Goal: Task Accomplishment & Management: Use online tool/utility

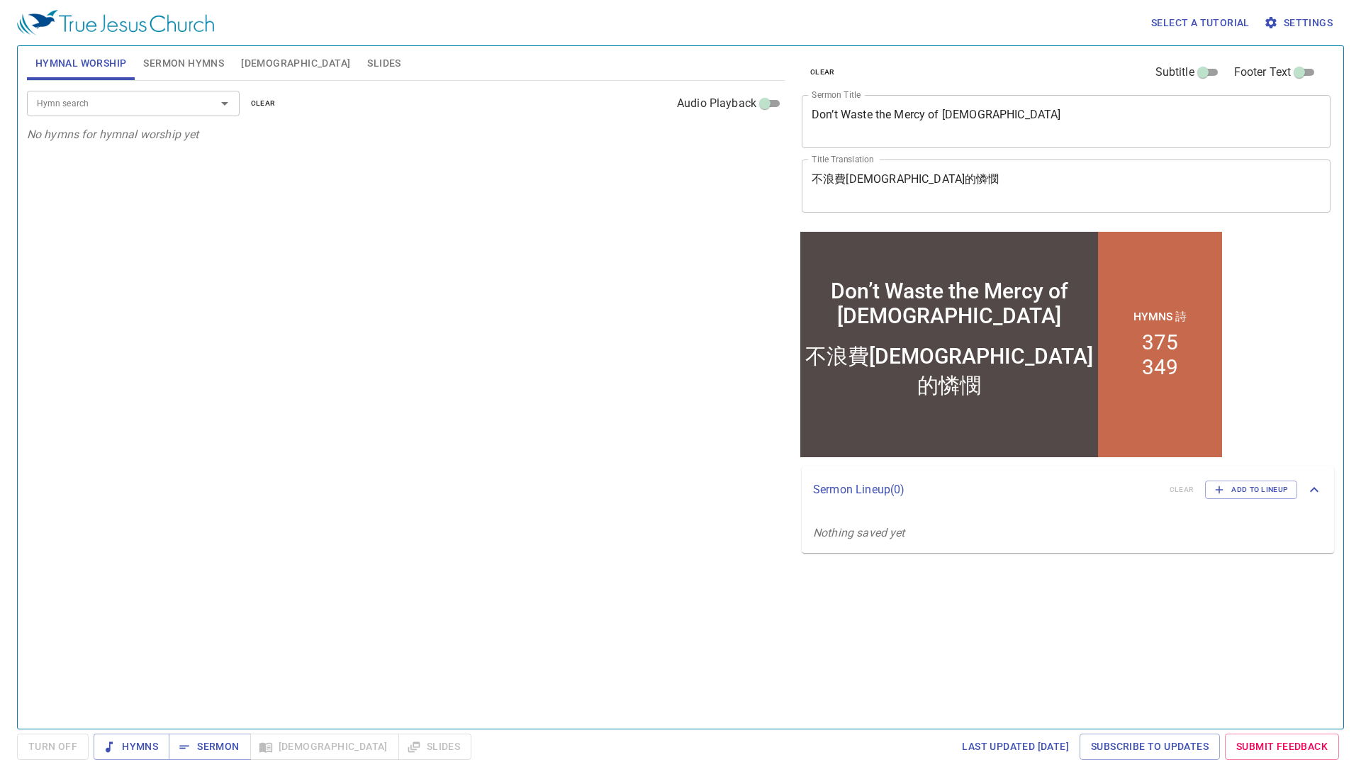
click at [188, 70] on span "Sermon Hymns" at bounding box center [183, 64] width 81 height 18
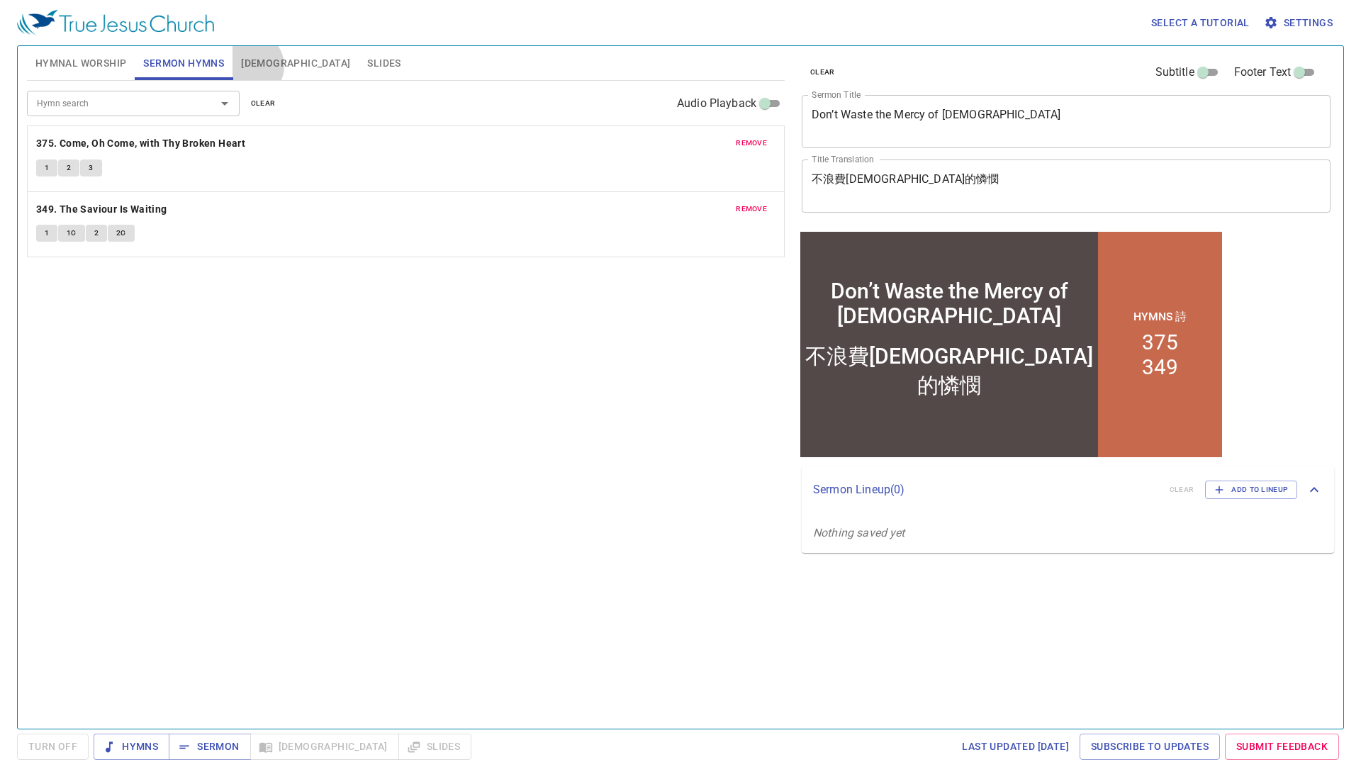
click at [249, 66] on span "Bible" at bounding box center [295, 64] width 109 height 18
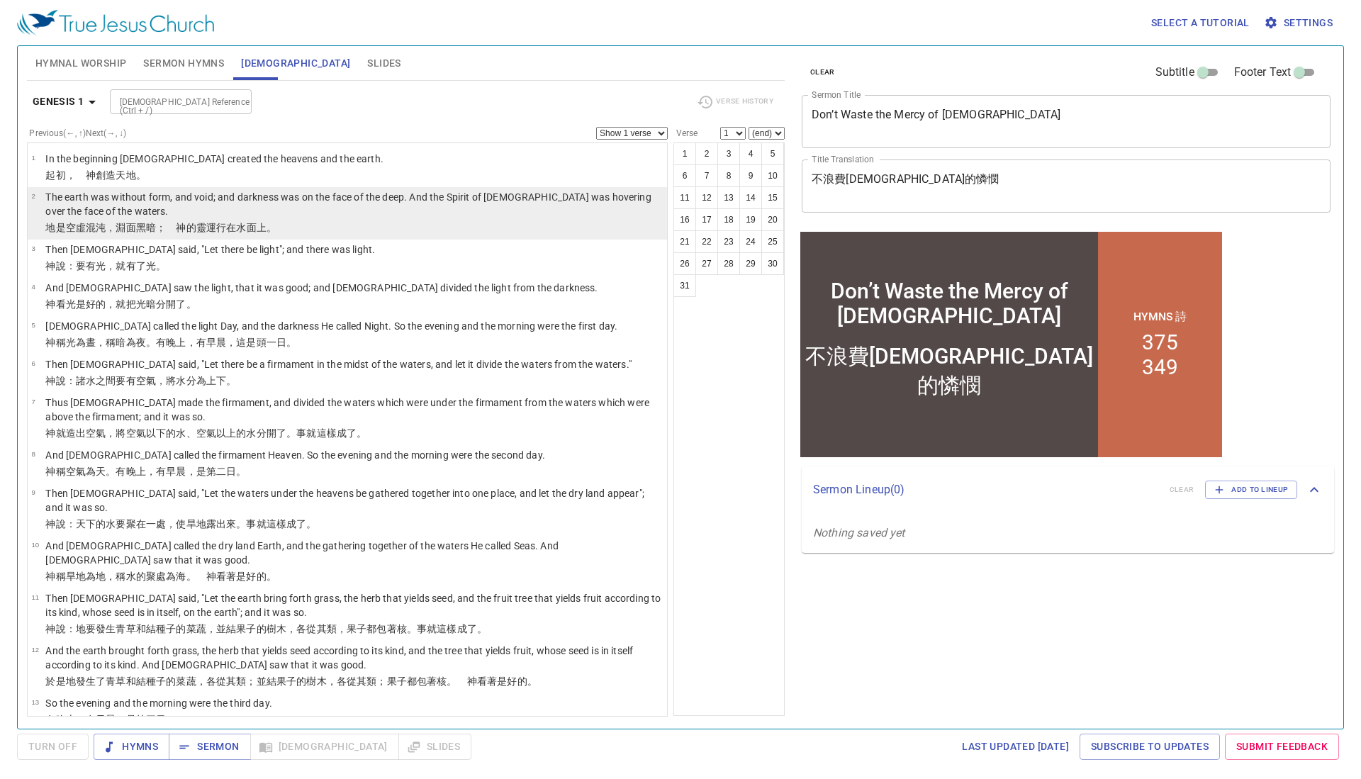
click at [191, 215] on p "The earth was without form, and void; and darkness was on the face of the deep.…" at bounding box center [353, 204] width 617 height 28
select select "2"
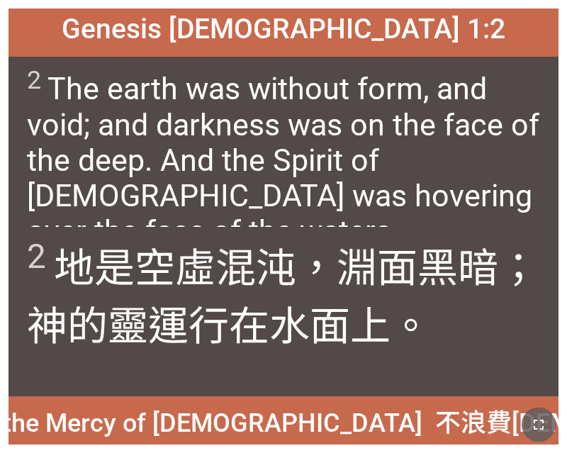
click at [537, 426] on icon "button" at bounding box center [538, 424] width 17 height 17
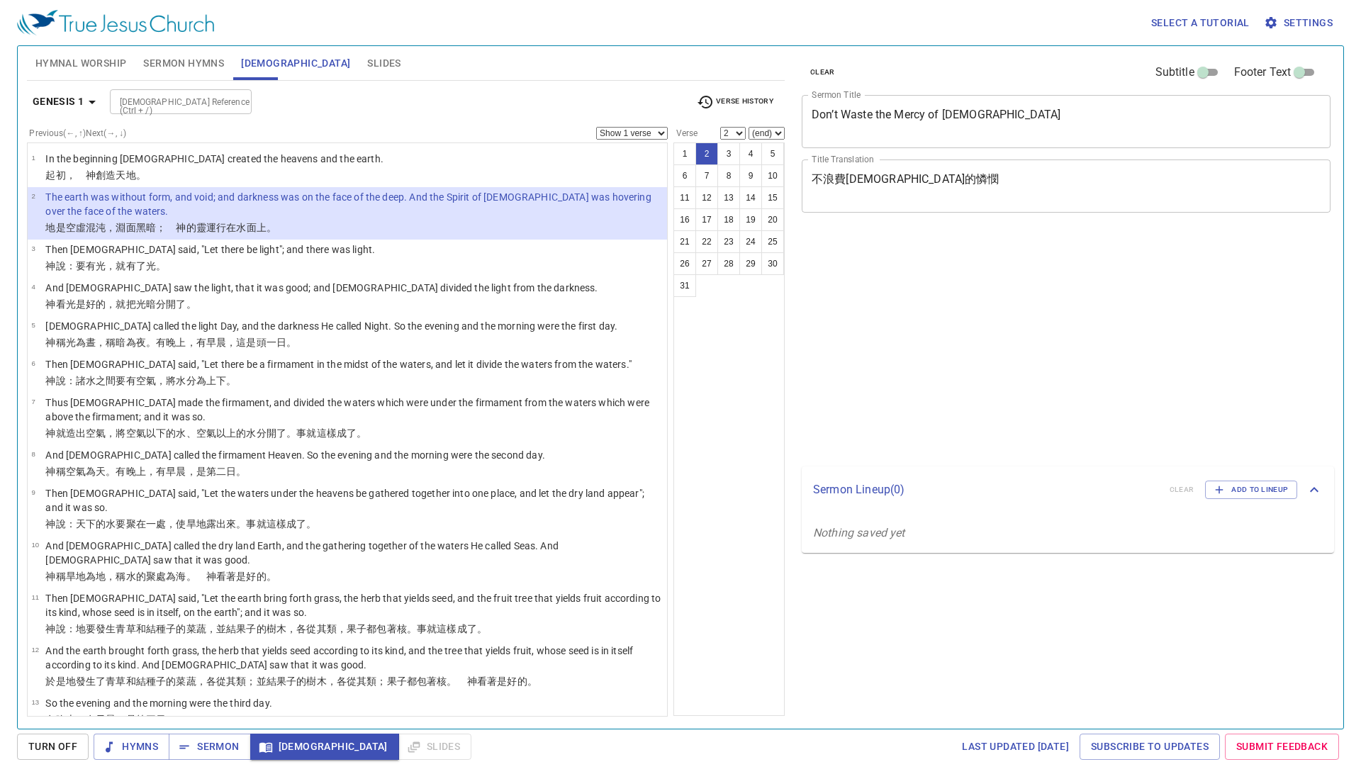
select select "2"
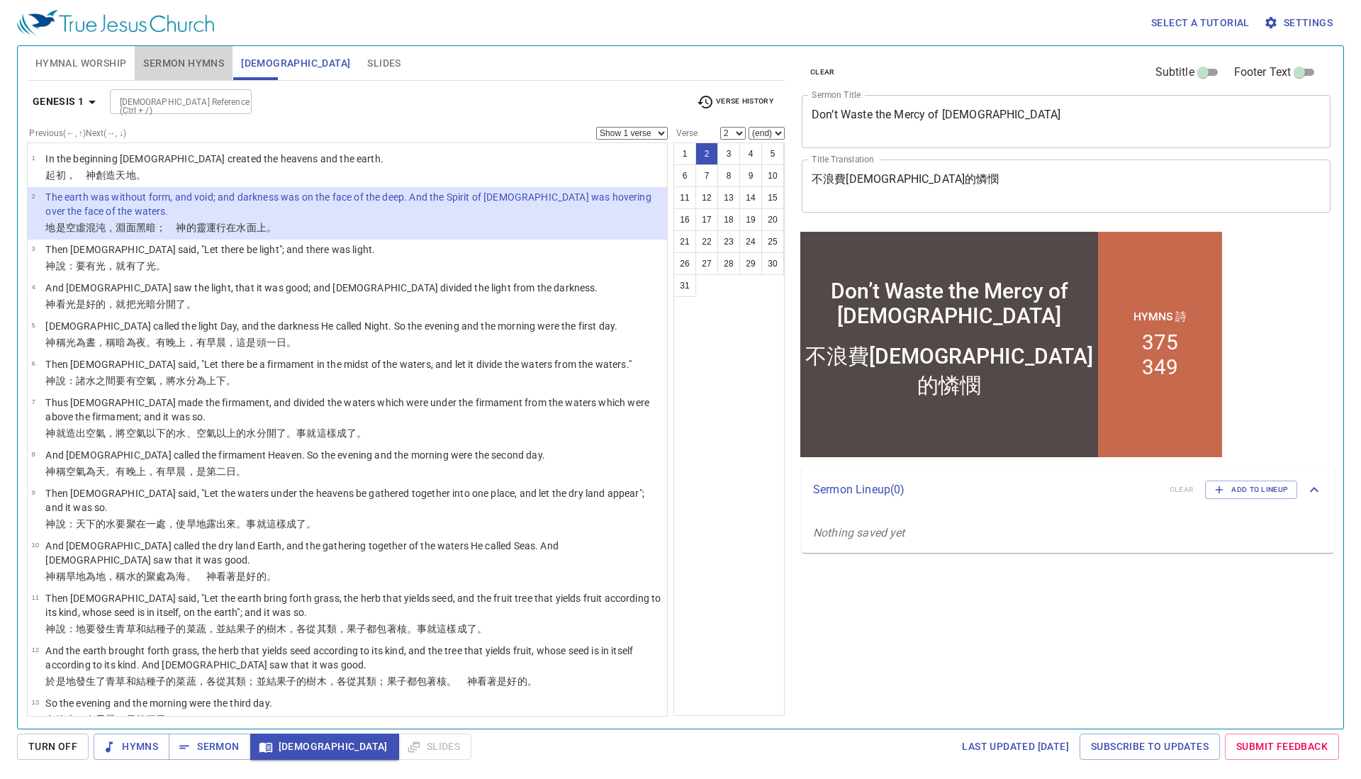
click at [144, 60] on span "Sermon Hymns" at bounding box center [183, 64] width 81 height 18
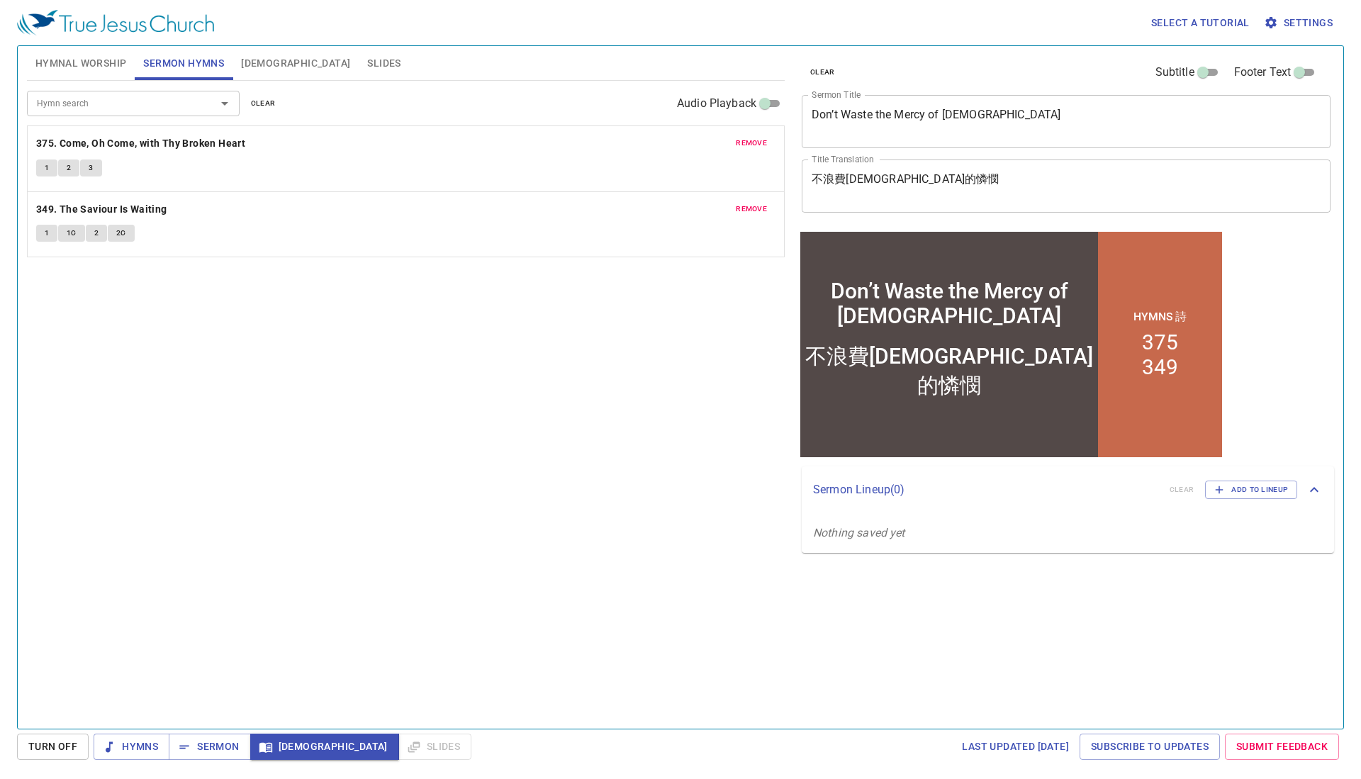
click at [984, 123] on textarea "Don’t Waste the Mercy of God" at bounding box center [1065, 121] width 509 height 27
paste textarea "Hope Within [DEMOGRAPHIC_DATA]’s Time"
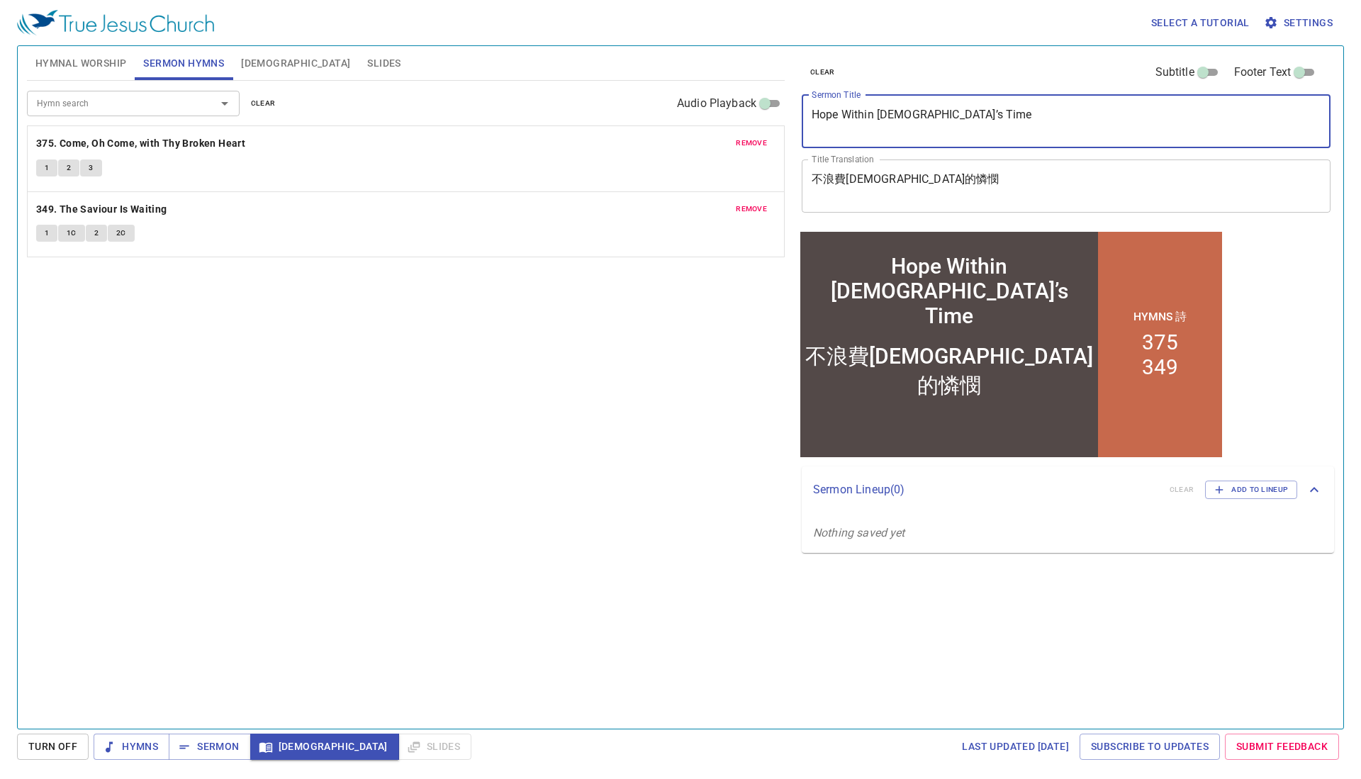
type textarea "Hope Within [DEMOGRAPHIC_DATA]’s Time"
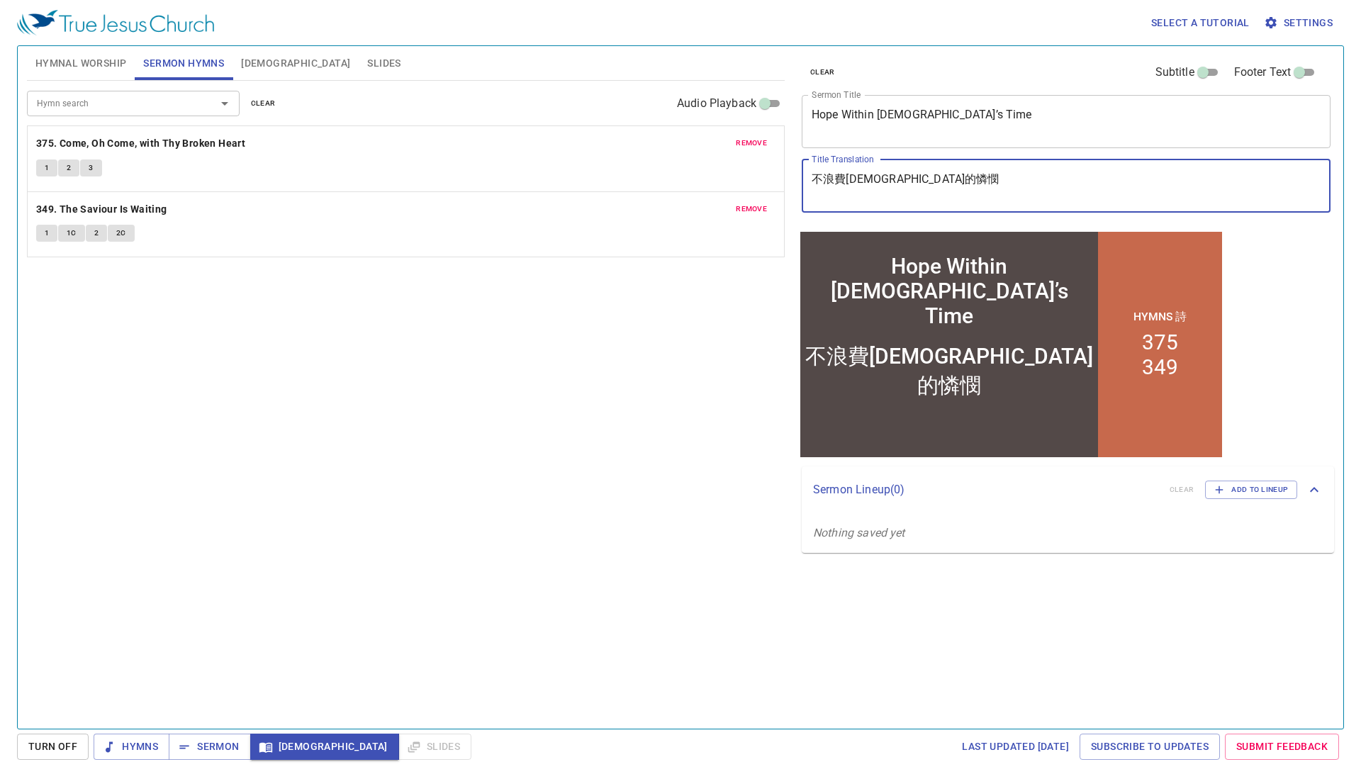
drag, startPoint x: 902, startPoint y: 176, endPoint x: 764, endPoint y: 169, distance: 138.4
click at [764, 169] on div "Hymnal Worship Sermon Hymns Bible Slides Hymn search Hymn search clear Audio Pl…" at bounding box center [680, 381] width 1318 height 682
paste textarea "盼望在[DEMOGRAPHIC_DATA]的時間裡"
type textarea "盼望在[DEMOGRAPHIC_DATA]的時間裡"
click at [1204, 74] on input "Subtitle" at bounding box center [1202, 75] width 51 height 17
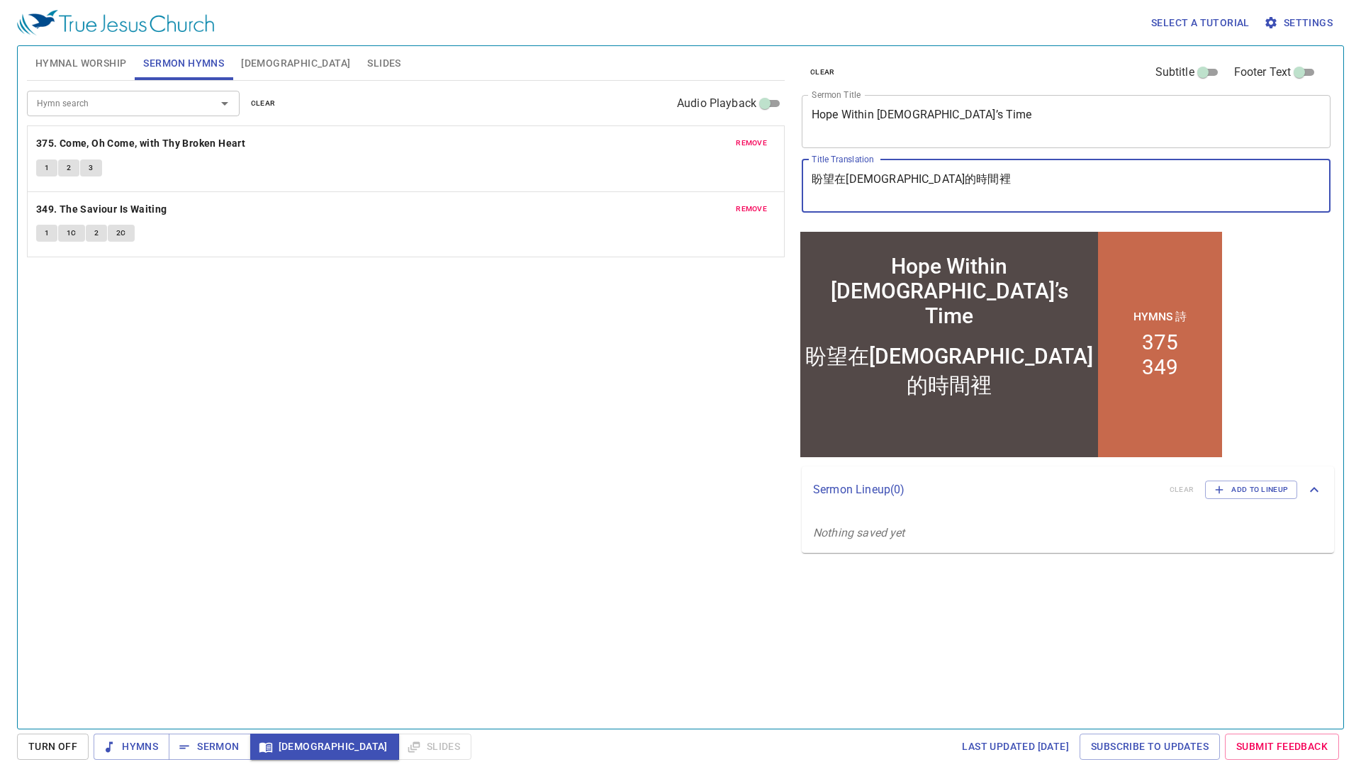
checkbox input "true"
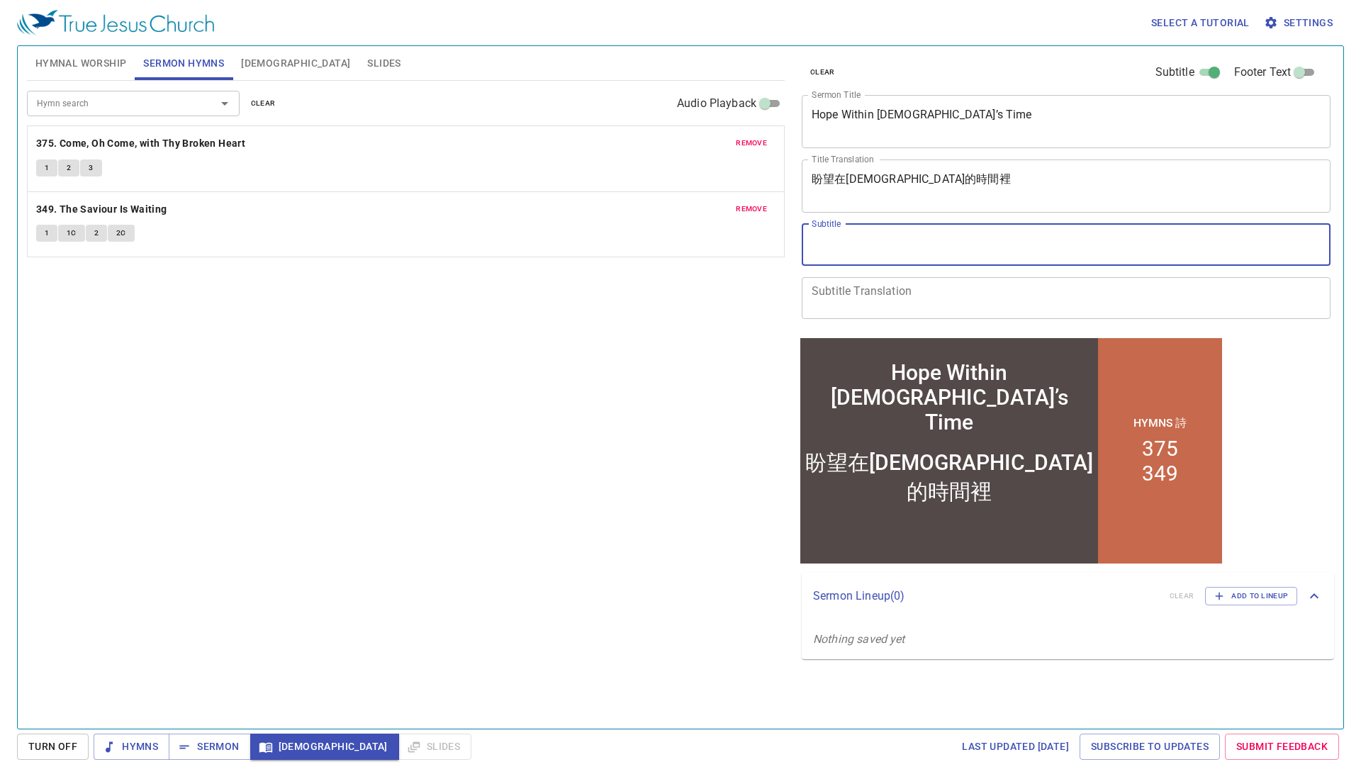
click at [885, 249] on textarea "Subtitle" at bounding box center [1065, 244] width 509 height 27
paste textarea "Trust His Timing, Believe His Goodness, And Seek Him With All Your Heart"
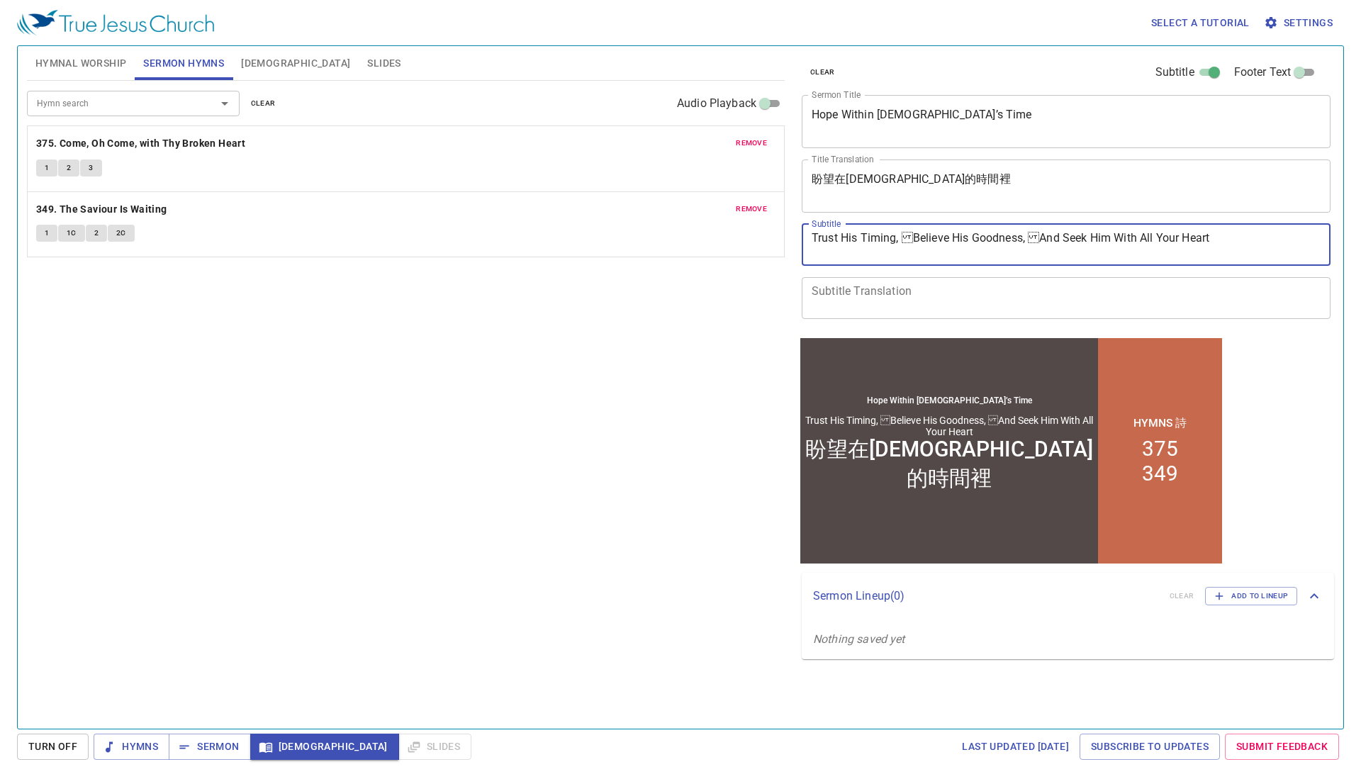
type textarea "Trust His Timing, Believe His Goodness, And Seek Him With All Your Heart"
click at [247, 69] on span "Bible" at bounding box center [295, 64] width 109 height 18
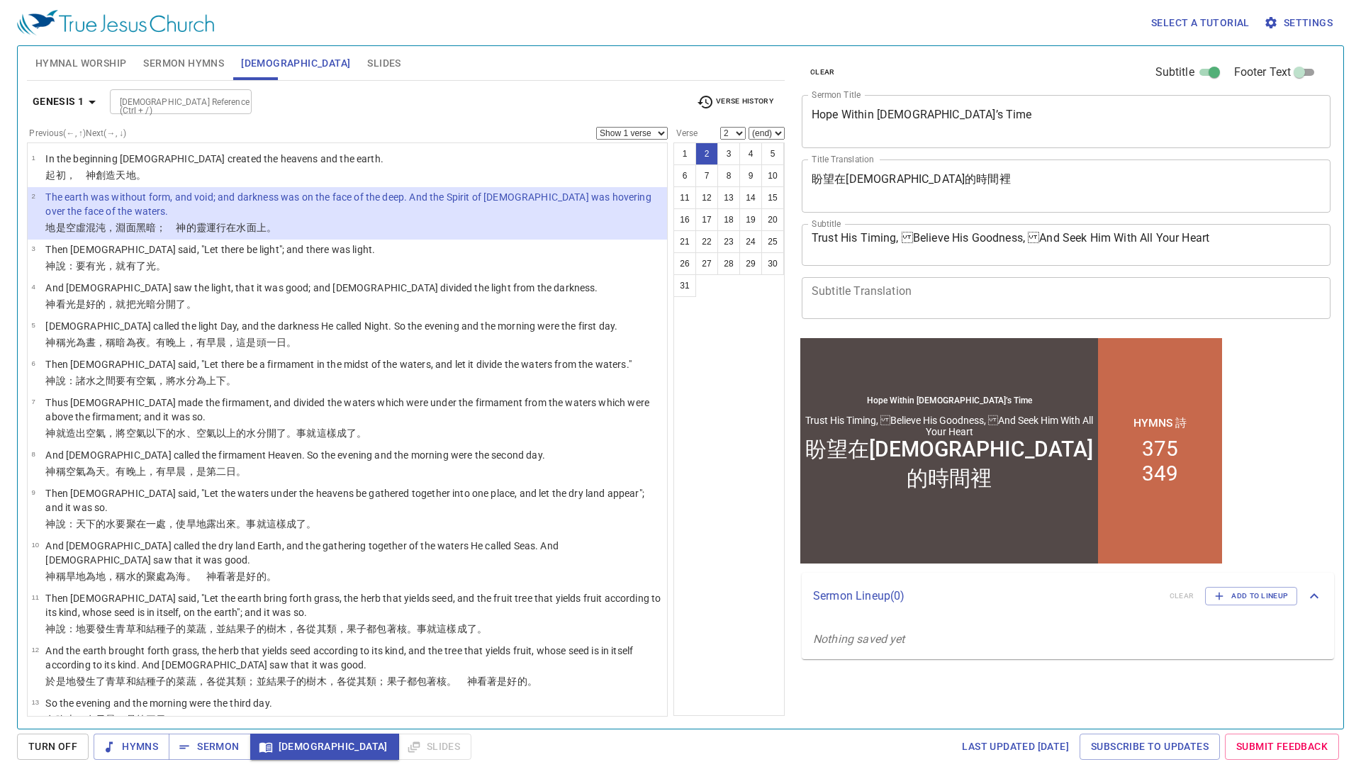
click at [177, 108] on input "Bible Reference (Ctrl + /)" at bounding box center [169, 102] width 110 height 16
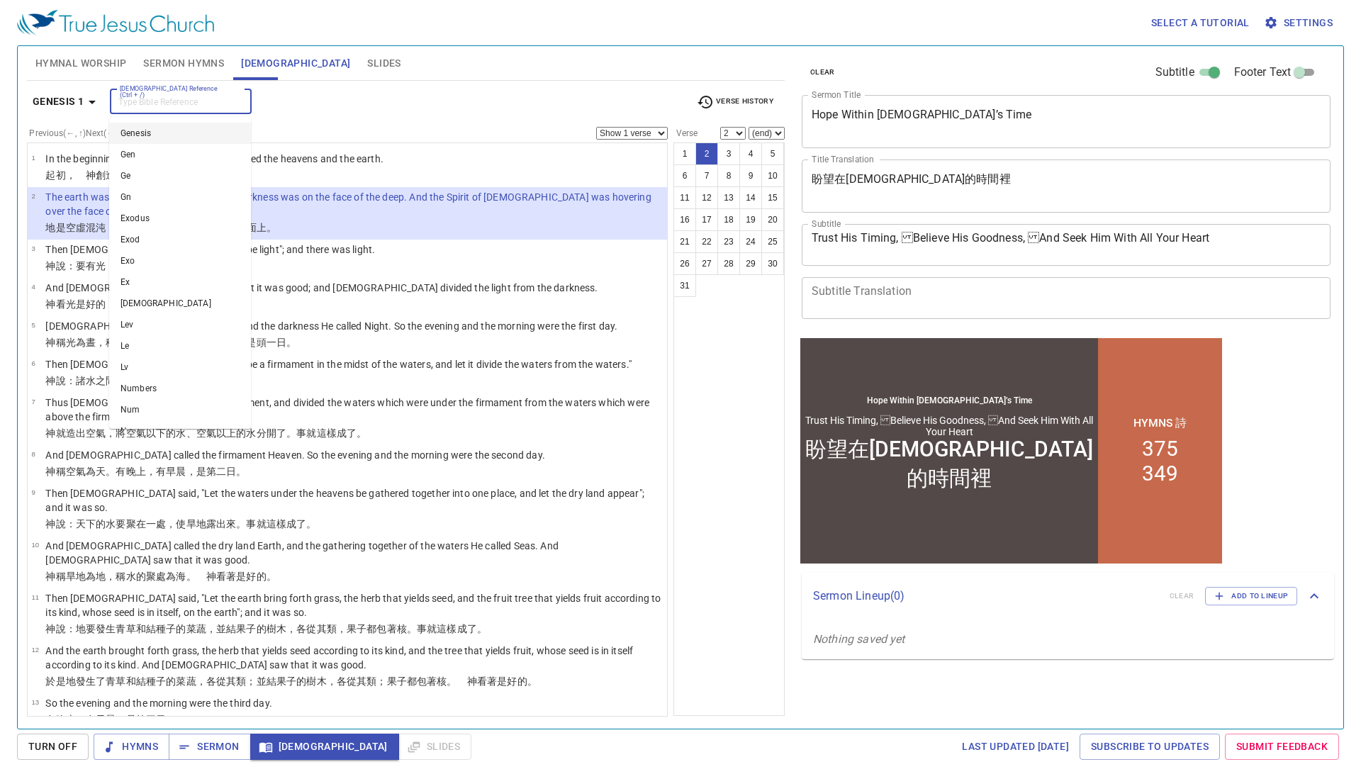
type input "h"
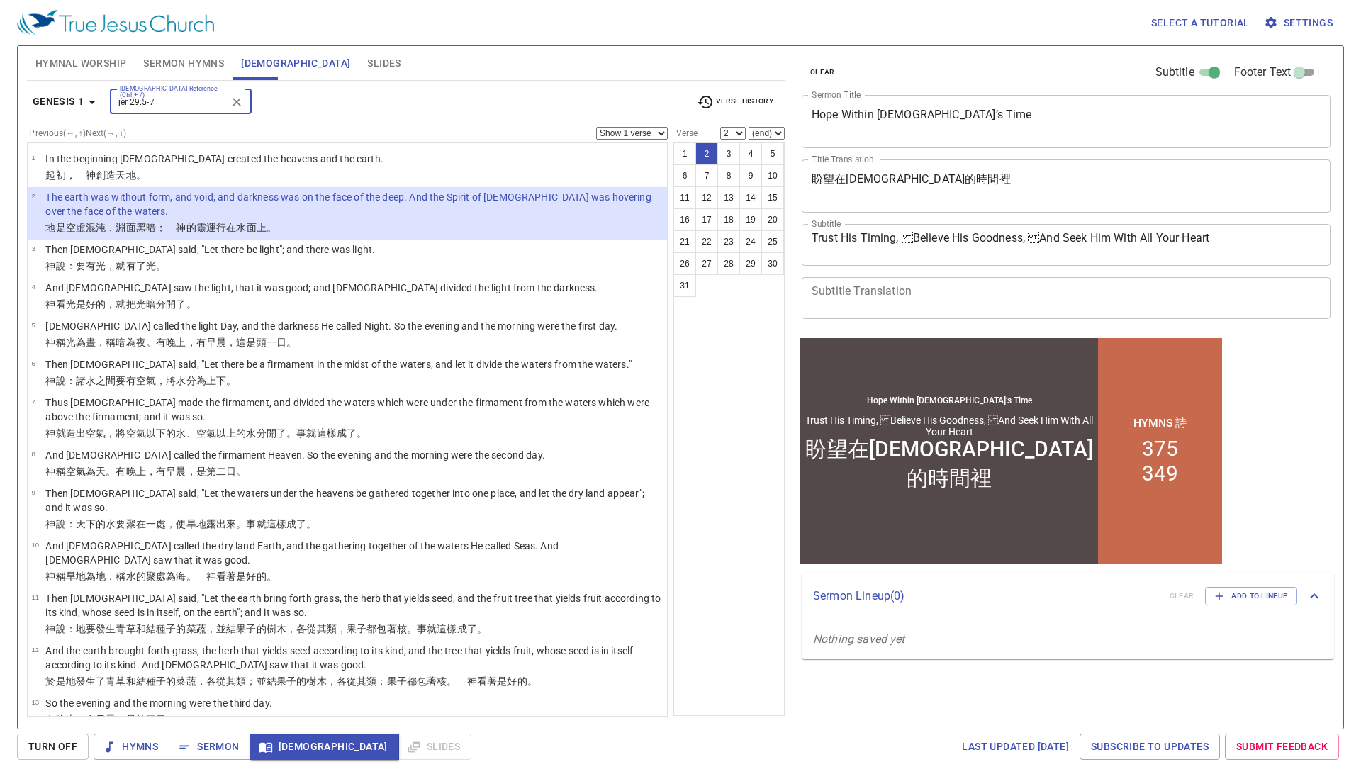
type input "jer 29:5-7"
select select "5"
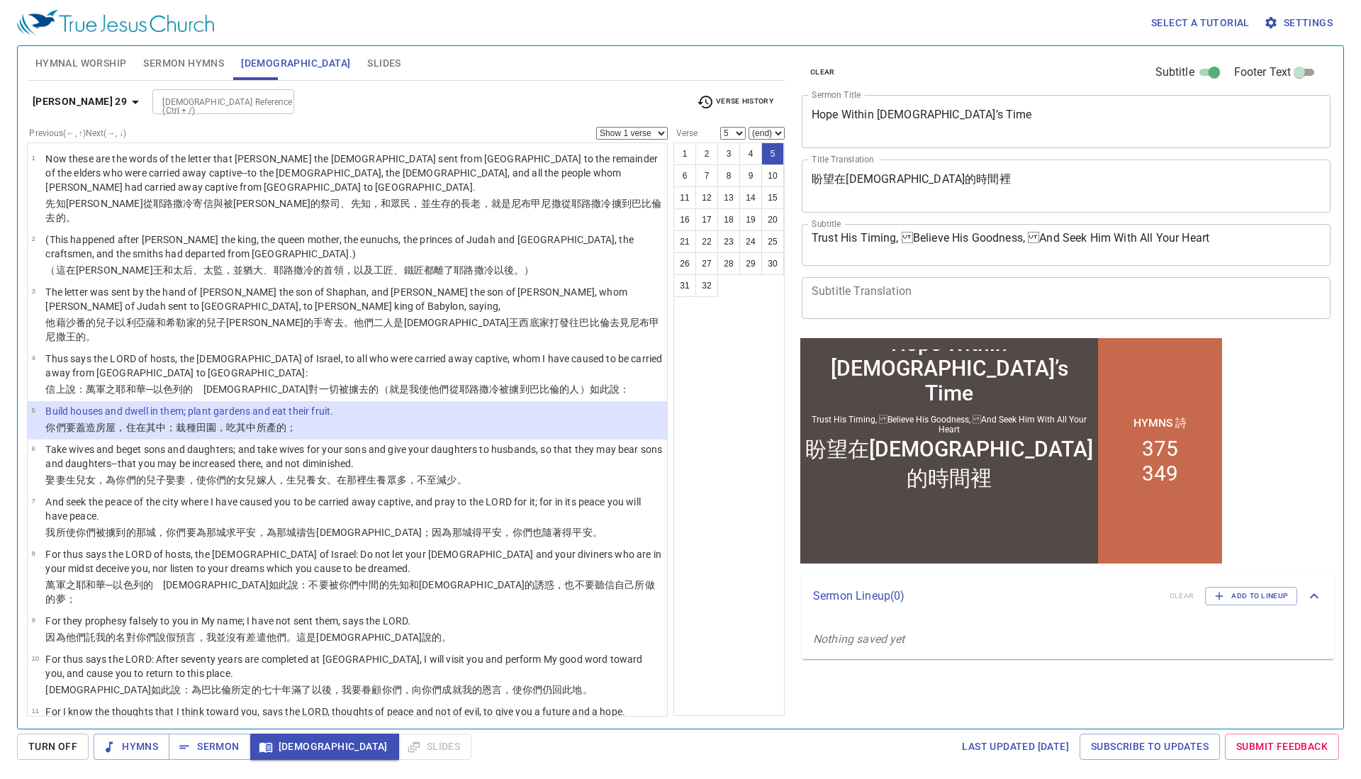
click at [668, 130] on div "Previous (←, ↑) Next (→, ↓) Show 1 verse Show 2 verses Show 3 verses Show 4 ver…" at bounding box center [406, 414] width 758 height 574
click at [655, 135] on select "Show 1 verse Show 2 verses Show 3 verses Show 4 verses Show 5 verses" at bounding box center [632, 133] width 72 height 13
select select "3"
click at [596, 127] on select "Show 1 verse Show 2 verses Show 3 verses Show 4 verses Show 5 verses" at bounding box center [632, 133] width 72 height 13
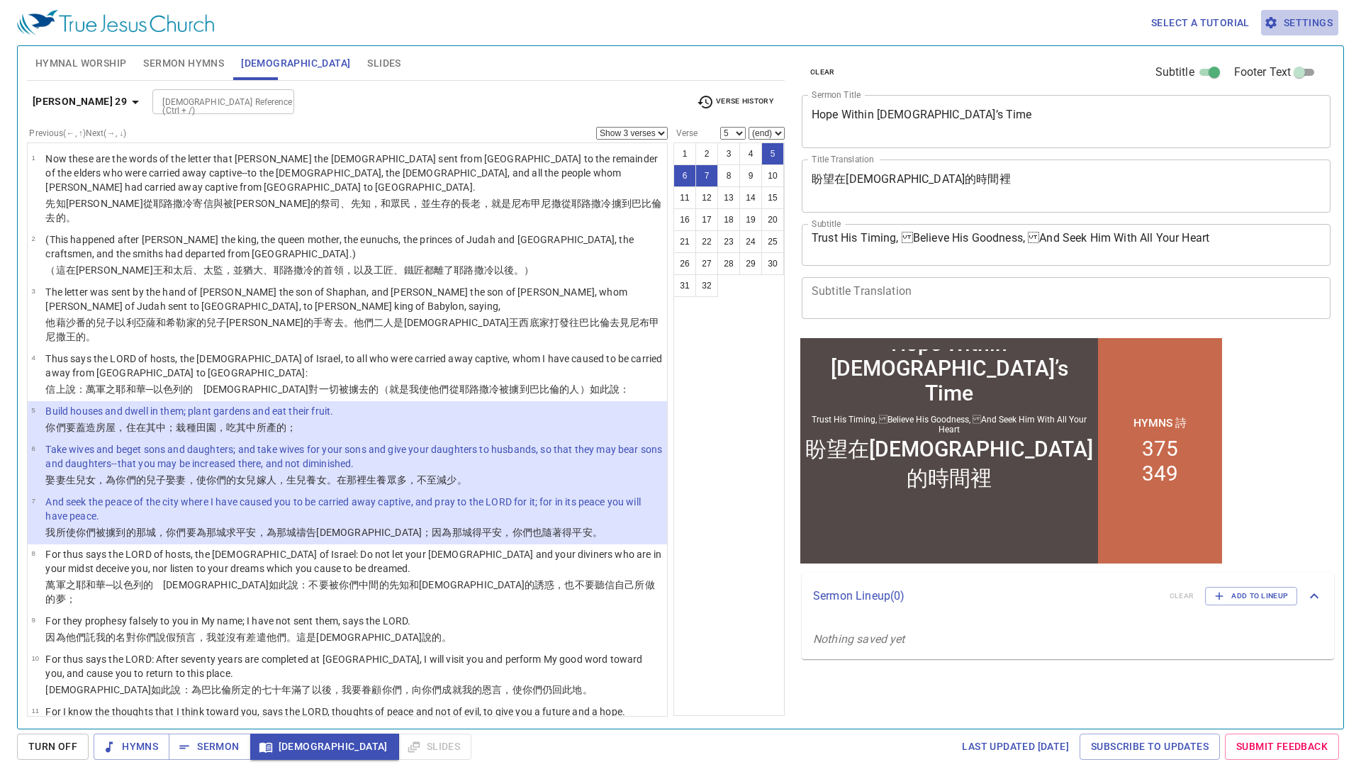
click at [1300, 21] on span "Settings" at bounding box center [1299, 23] width 66 height 18
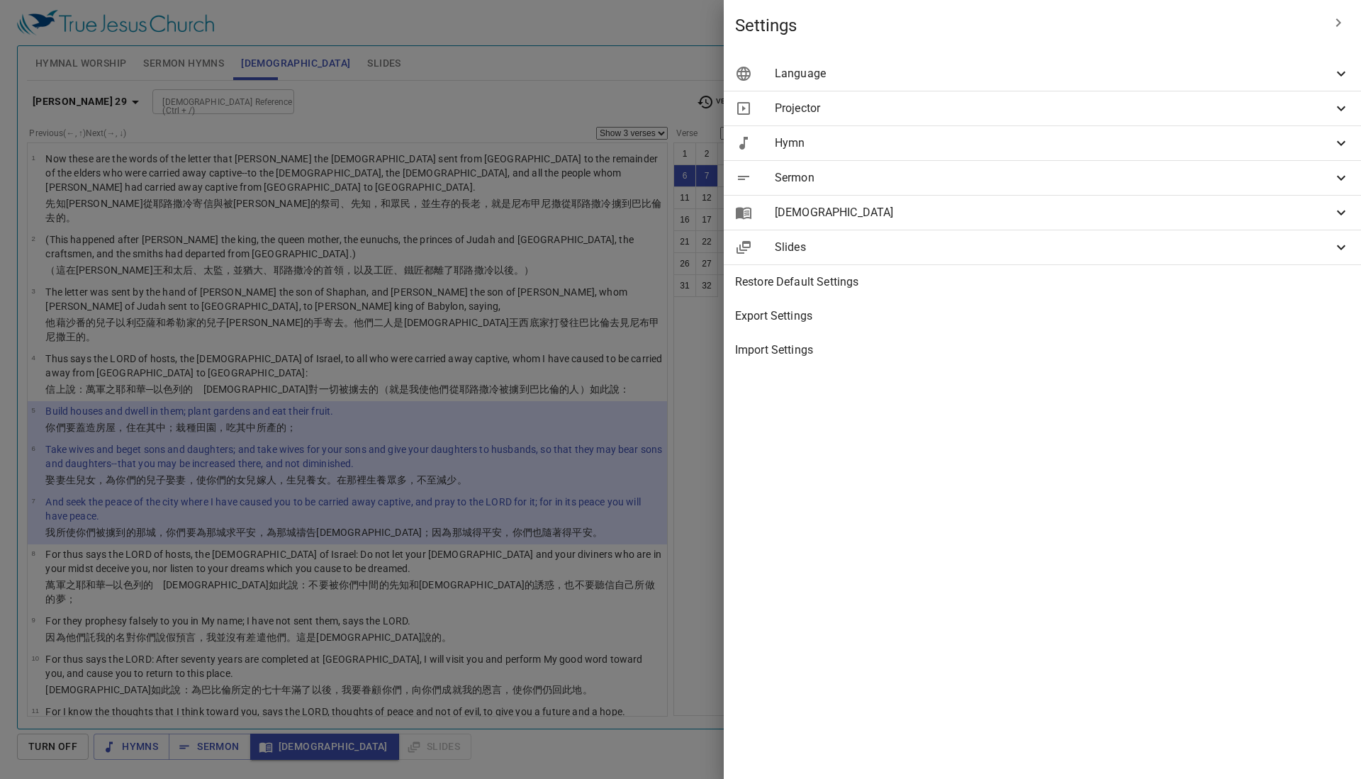
drag, startPoint x: 1065, startPoint y: 110, endPoint x: 1064, endPoint y: 215, distance: 105.6
click at [1064, 215] on ul "Language Projected Languages Bilingual Primary English en Secondary 繁體中文 zh Lan…" at bounding box center [1042, 212] width 637 height 322
click at [1064, 215] on span "Bible" at bounding box center [1054, 212] width 558 height 17
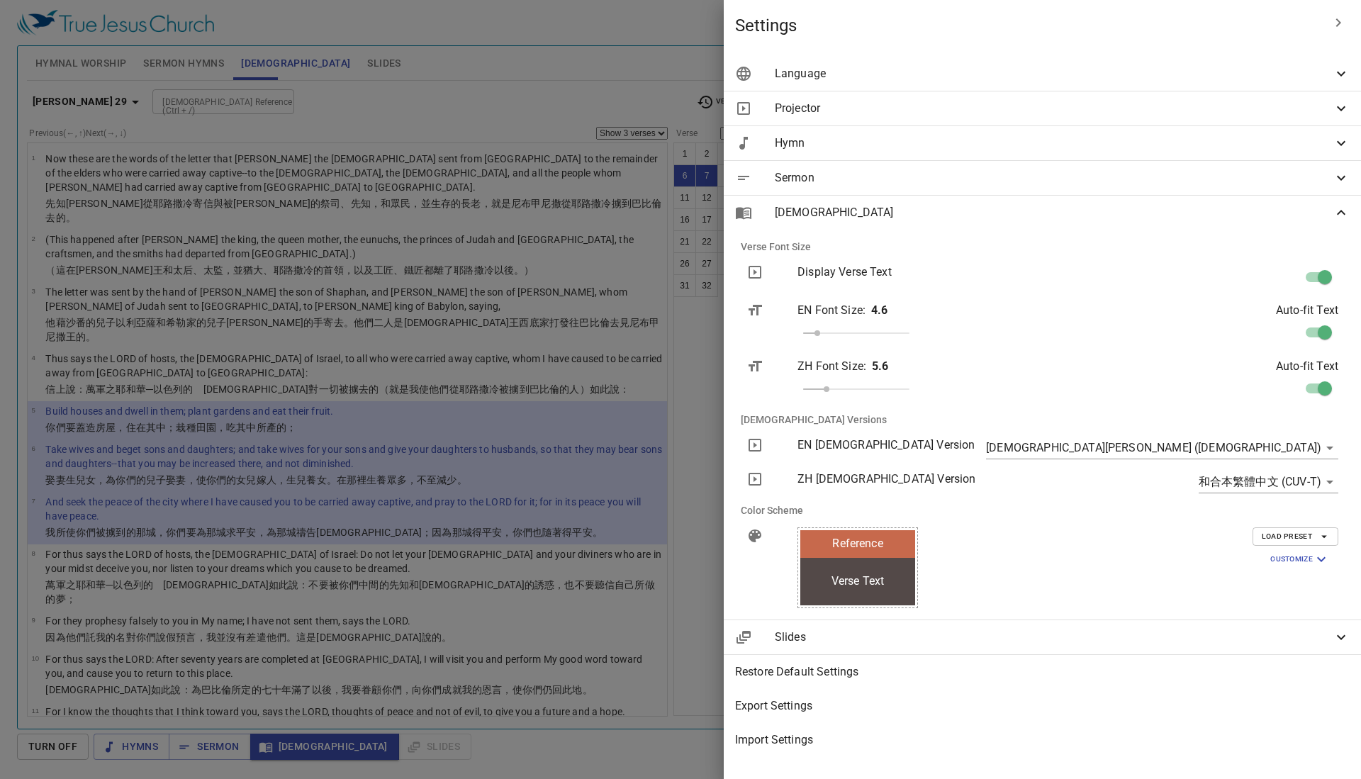
click at [1281, 539] on span "Load Preset" at bounding box center [1294, 536] width 67 height 13
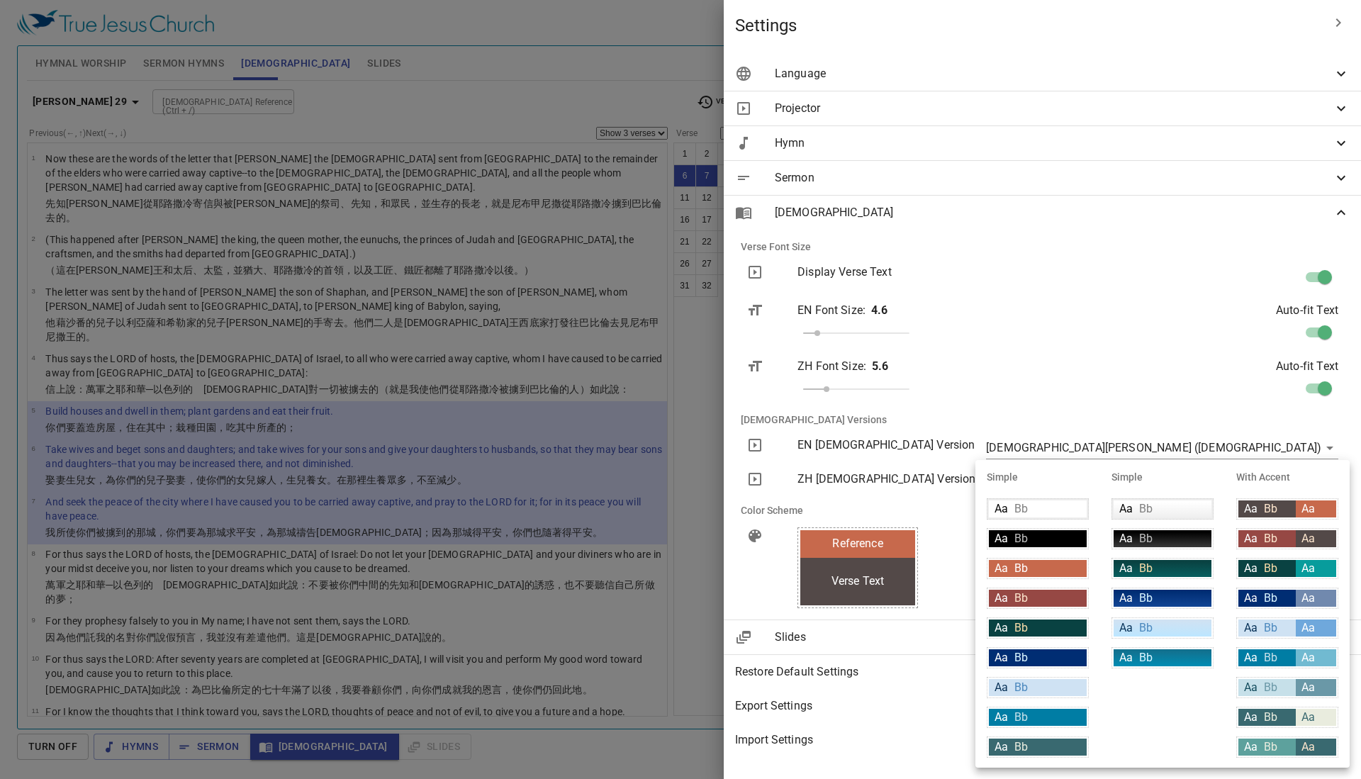
click at [1273, 627] on span "Bb" at bounding box center [1270, 627] width 13 height 13
type input "#cfe2f3"
type input "#063056"
type input "#6fa8dc"
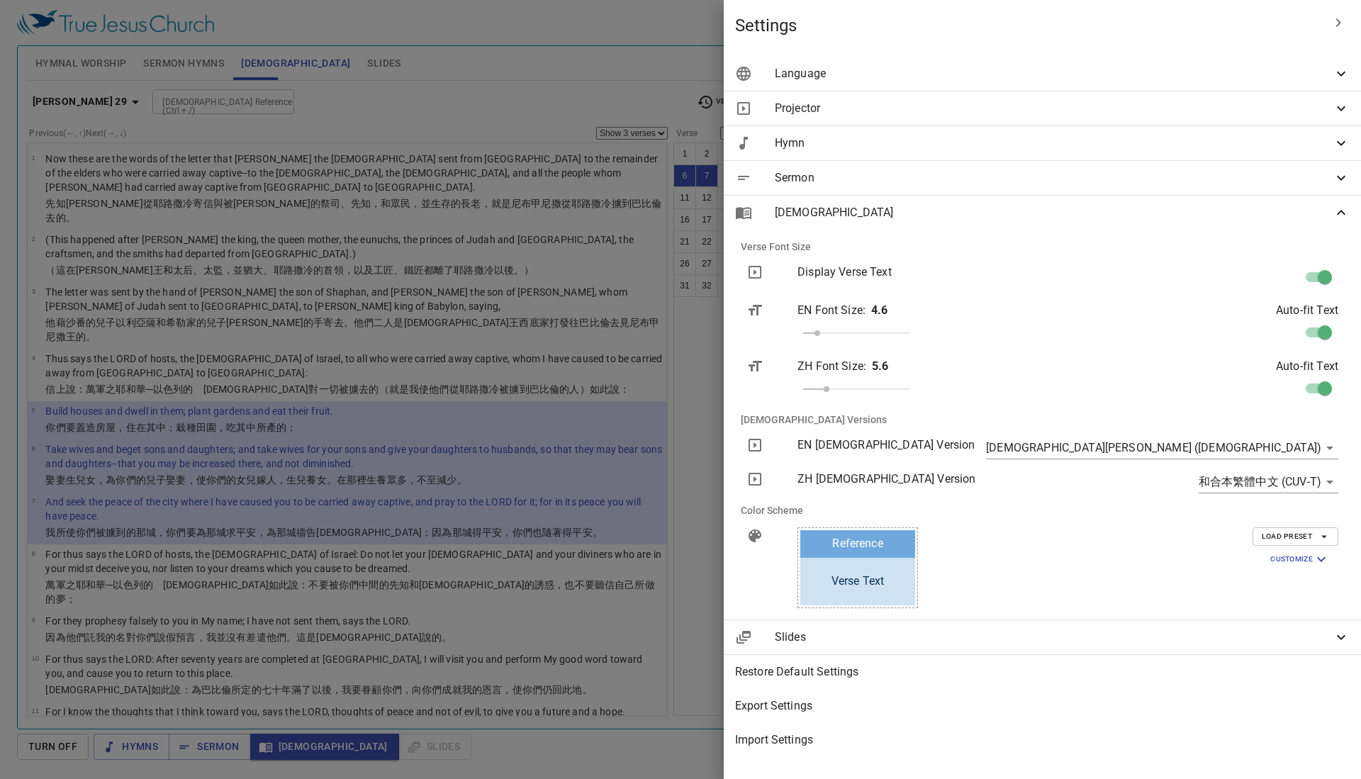
click at [1271, 537] on span "Load Preset" at bounding box center [1294, 536] width 67 height 13
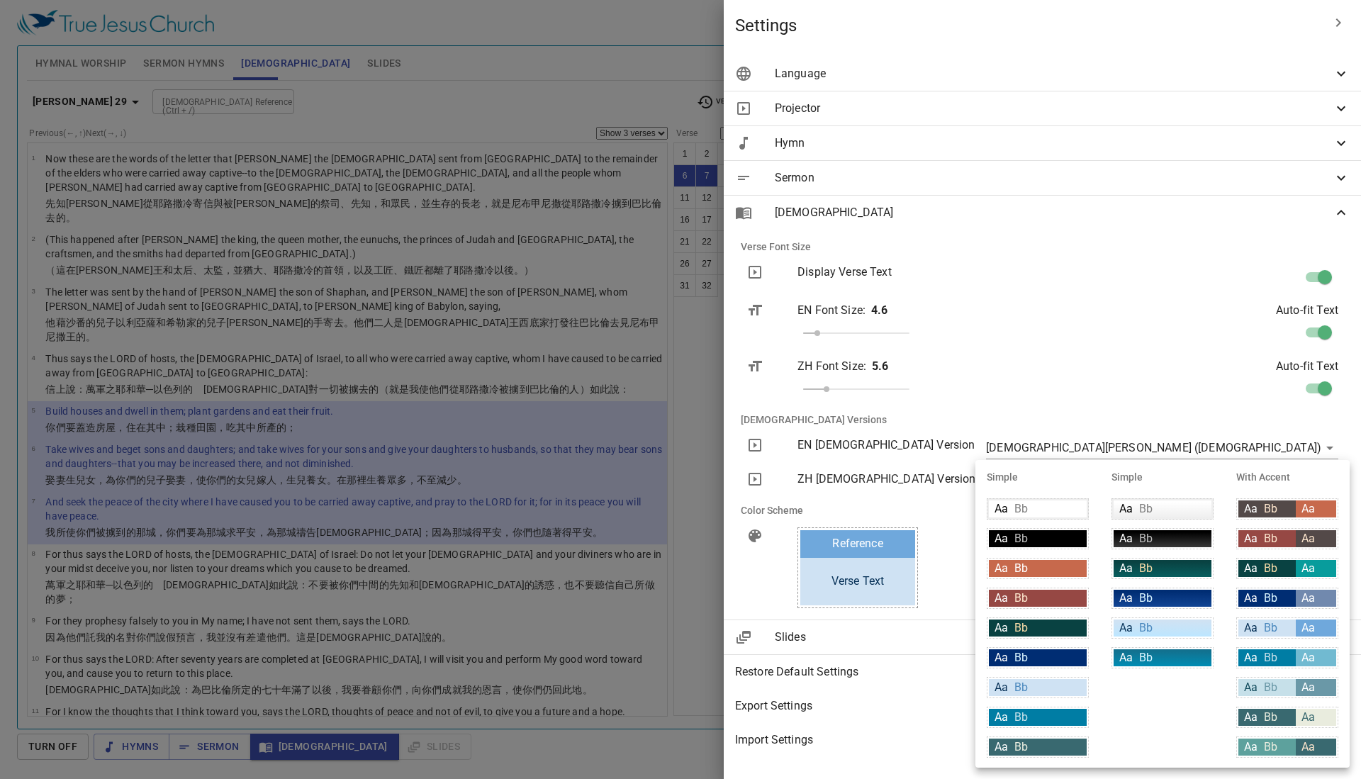
click at [1273, 538] on span "Bb" at bounding box center [1270, 537] width 13 height 13
type input "#964844"
type input "#ffffff"
type input "#534948"
type input "#fce5cd"
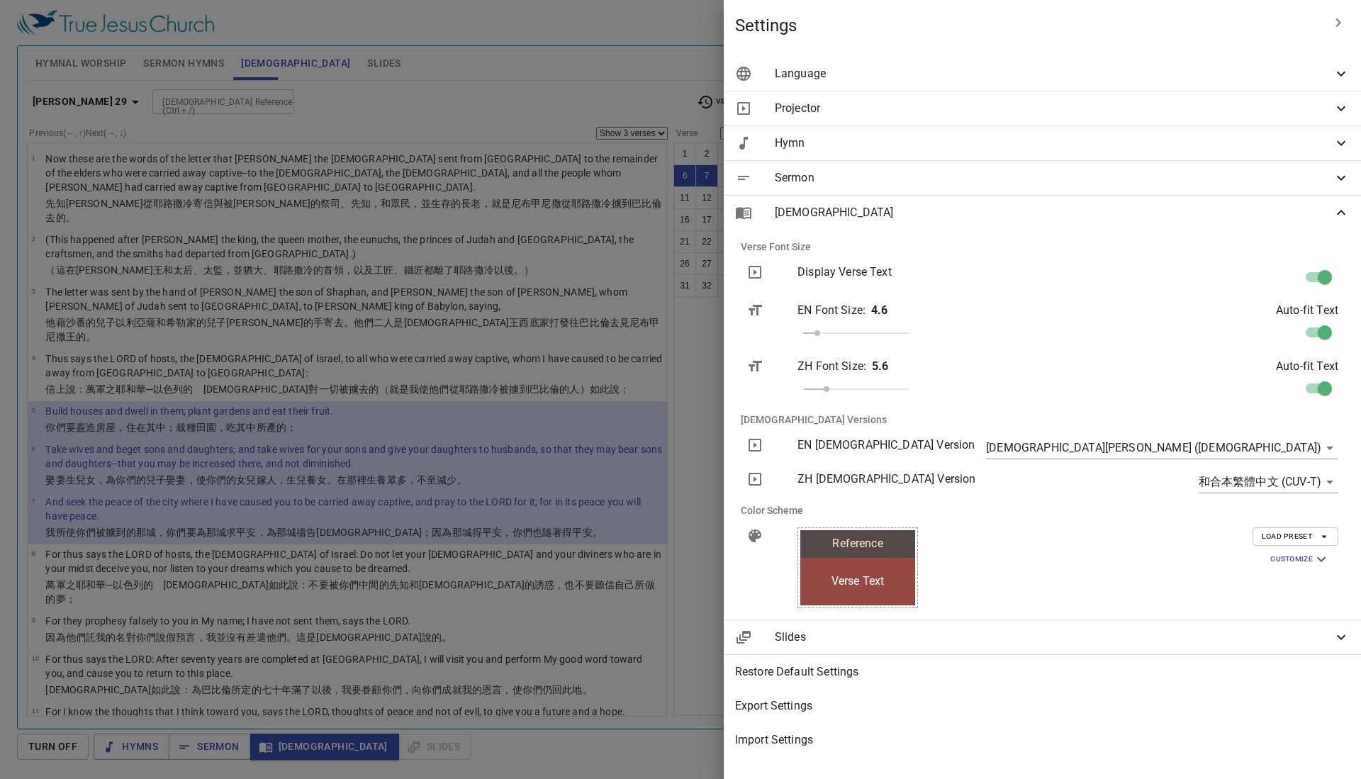
click at [1293, 535] on span "Load Preset" at bounding box center [1294, 536] width 67 height 13
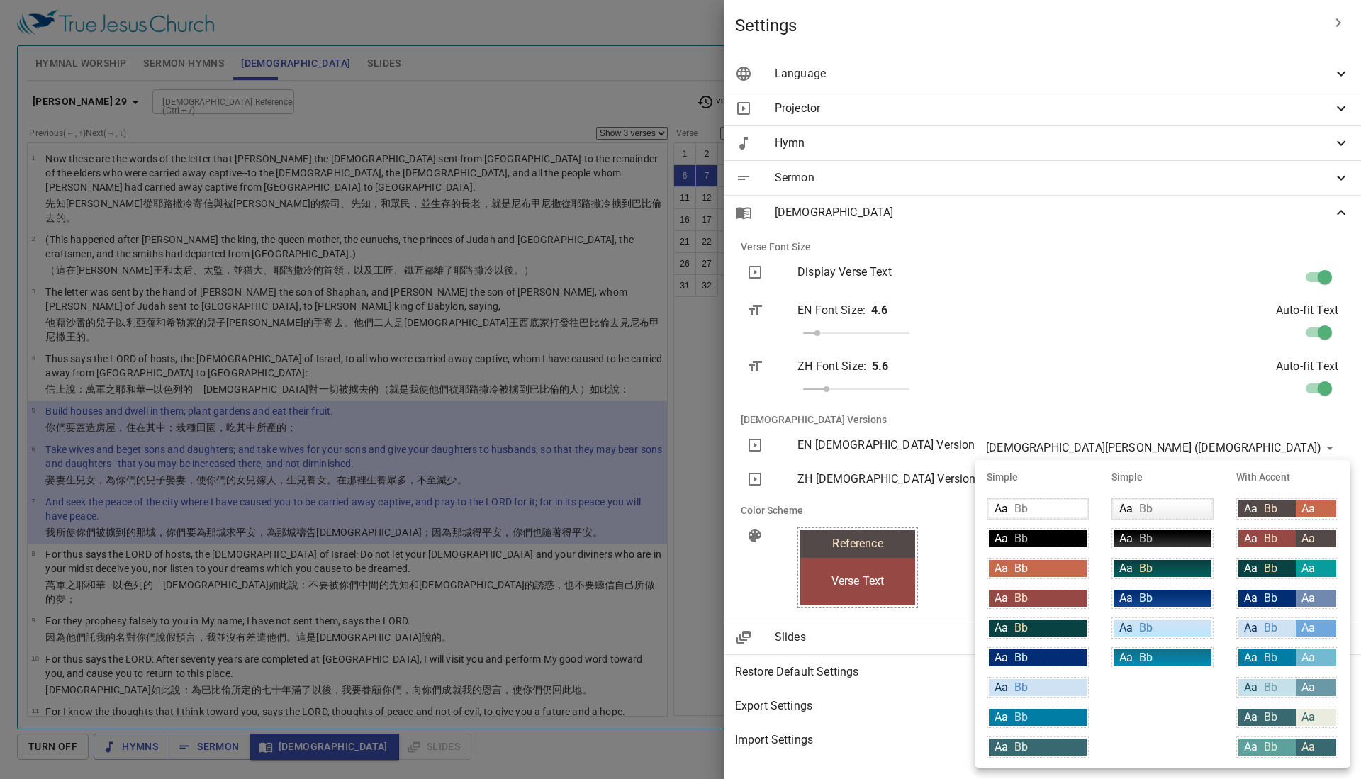
click at [1285, 595] on div "Aa Bb" at bounding box center [1266, 598] width 57 height 17
type input "#002d73"
type input "#7189ae"
type input "#ffffff"
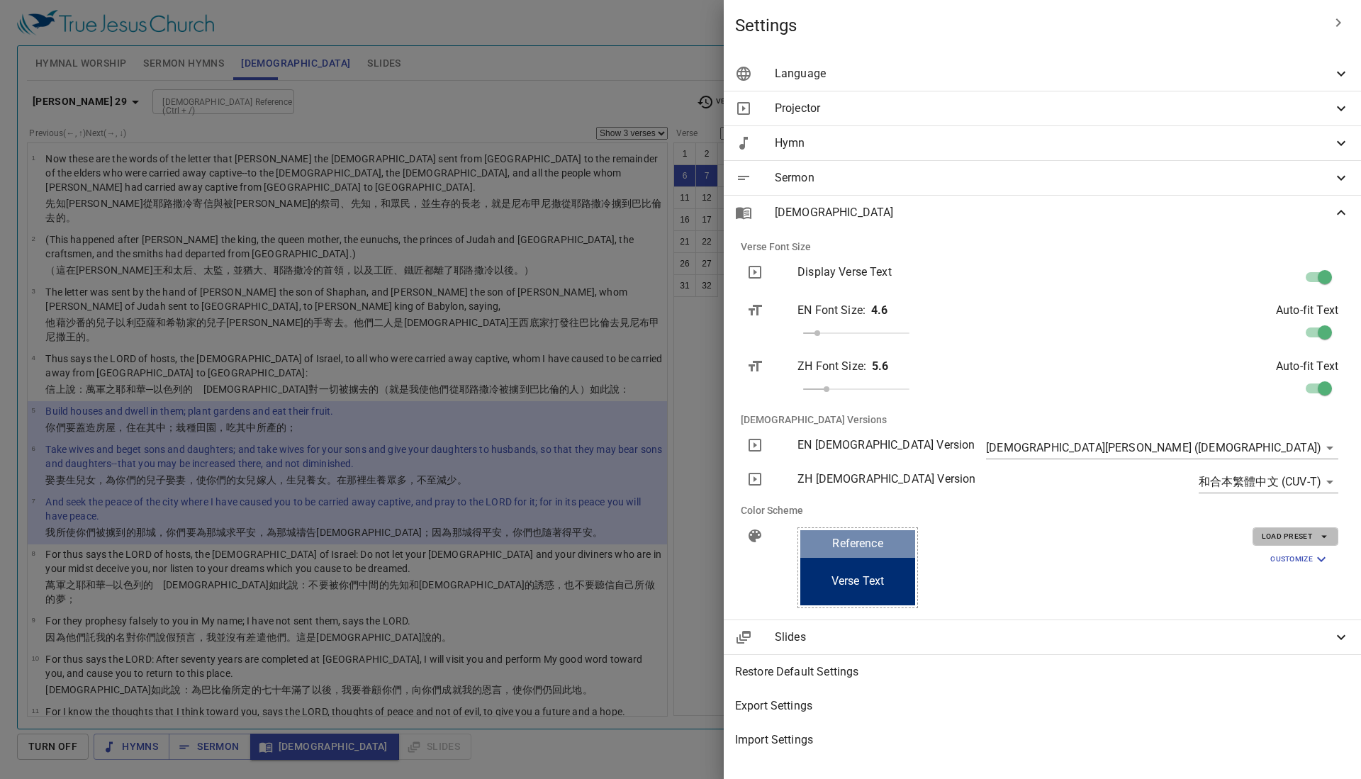
click at [1286, 534] on span "Load Preset" at bounding box center [1294, 536] width 67 height 13
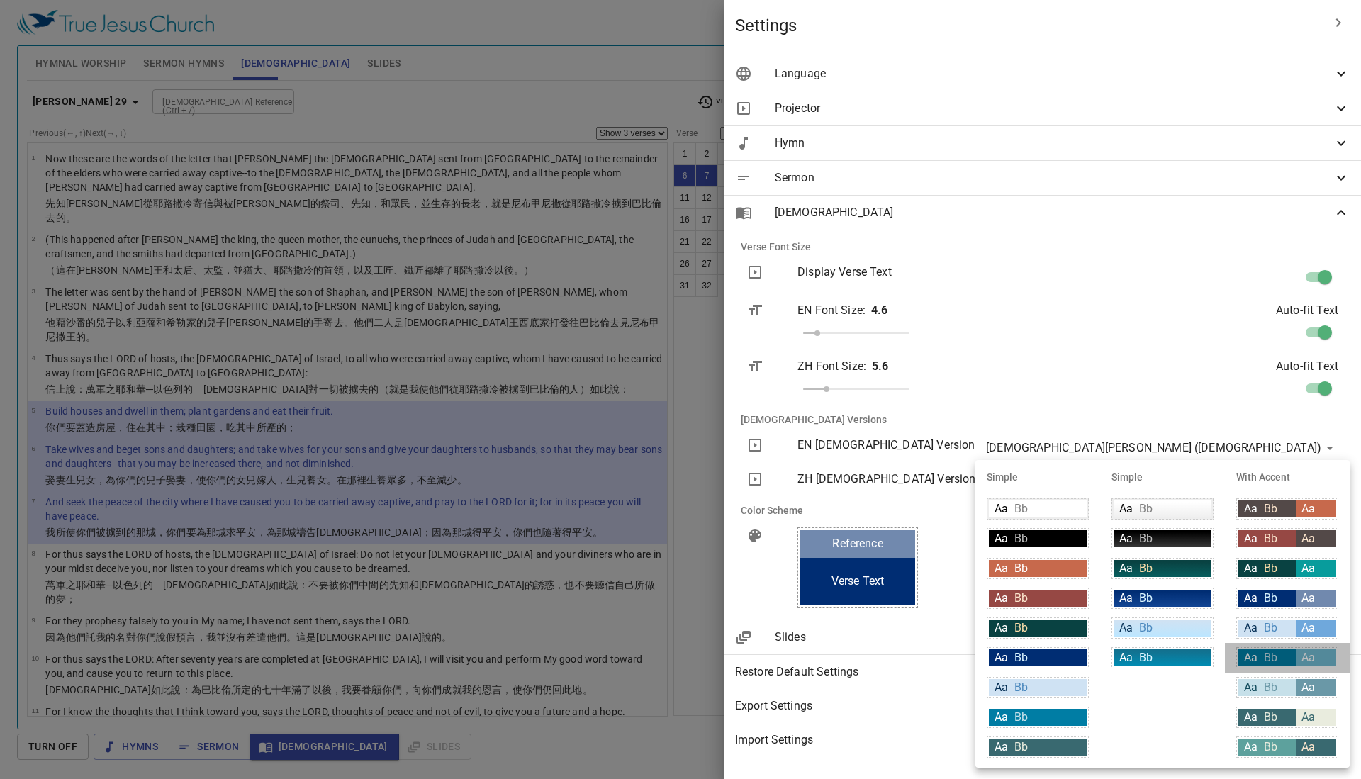
click at [1285, 658] on div "Aa Bb" at bounding box center [1266, 657] width 57 height 17
type input "#007DA4"
type input "#71bad1"
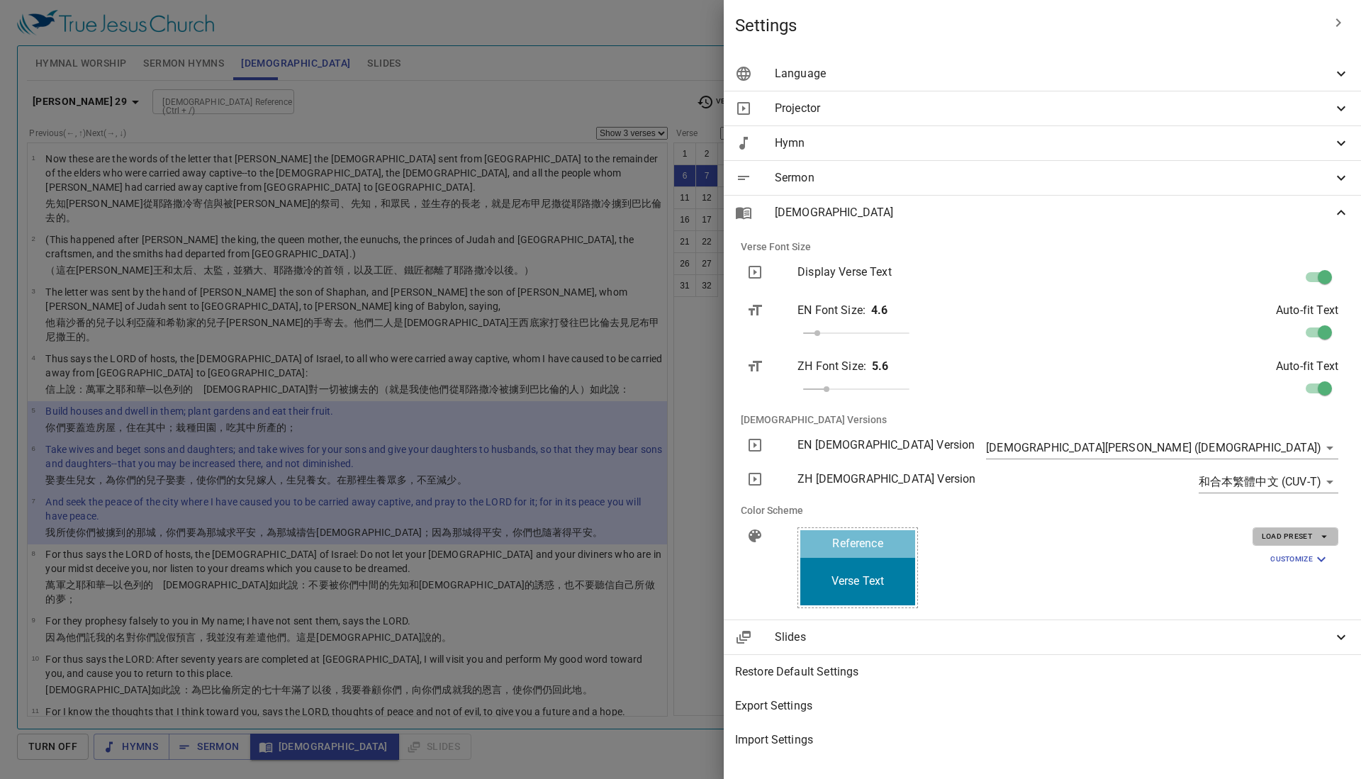
click at [1282, 541] on span "Load Preset" at bounding box center [1294, 536] width 67 height 13
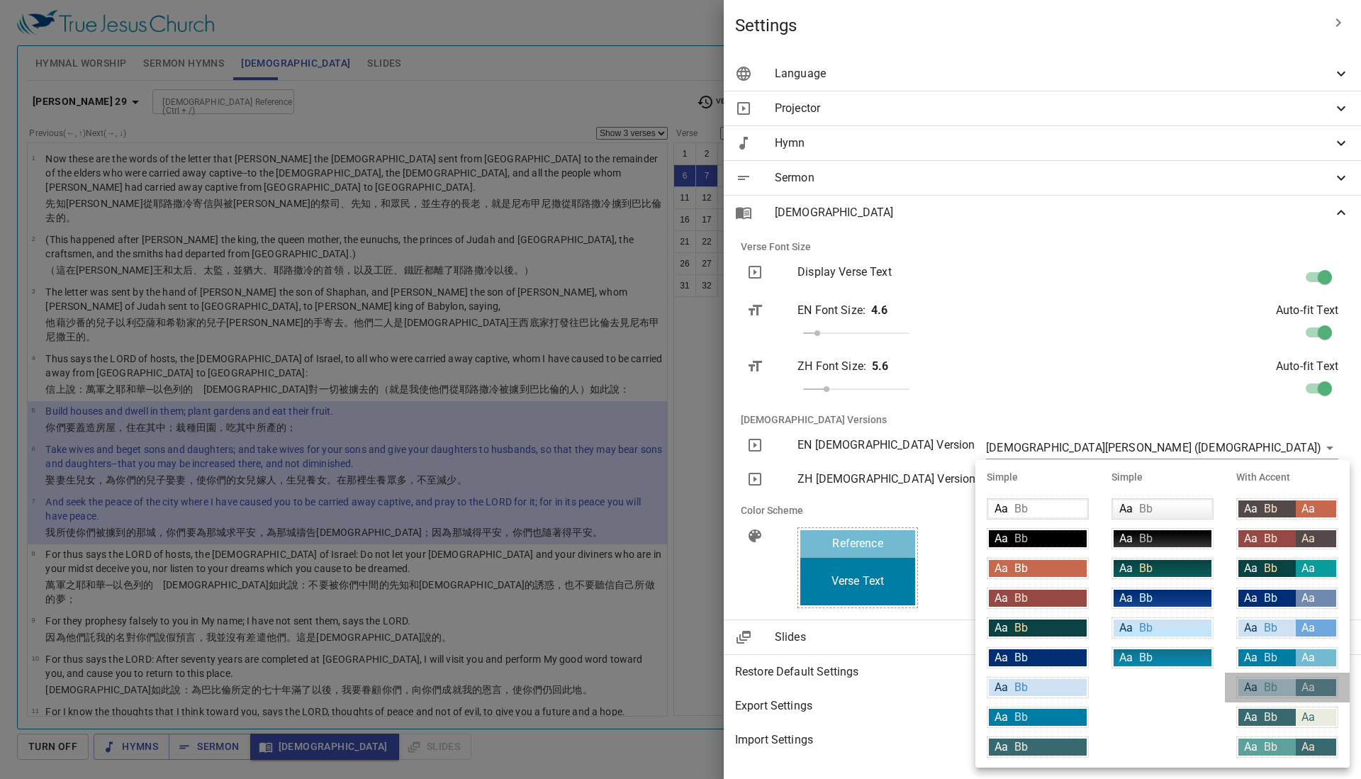
click at [1293, 690] on div "Aa Bb" at bounding box center [1266, 687] width 57 height 17
type input "#c6e0e9"
type input "#134c5d"
type input "#6a98a7"
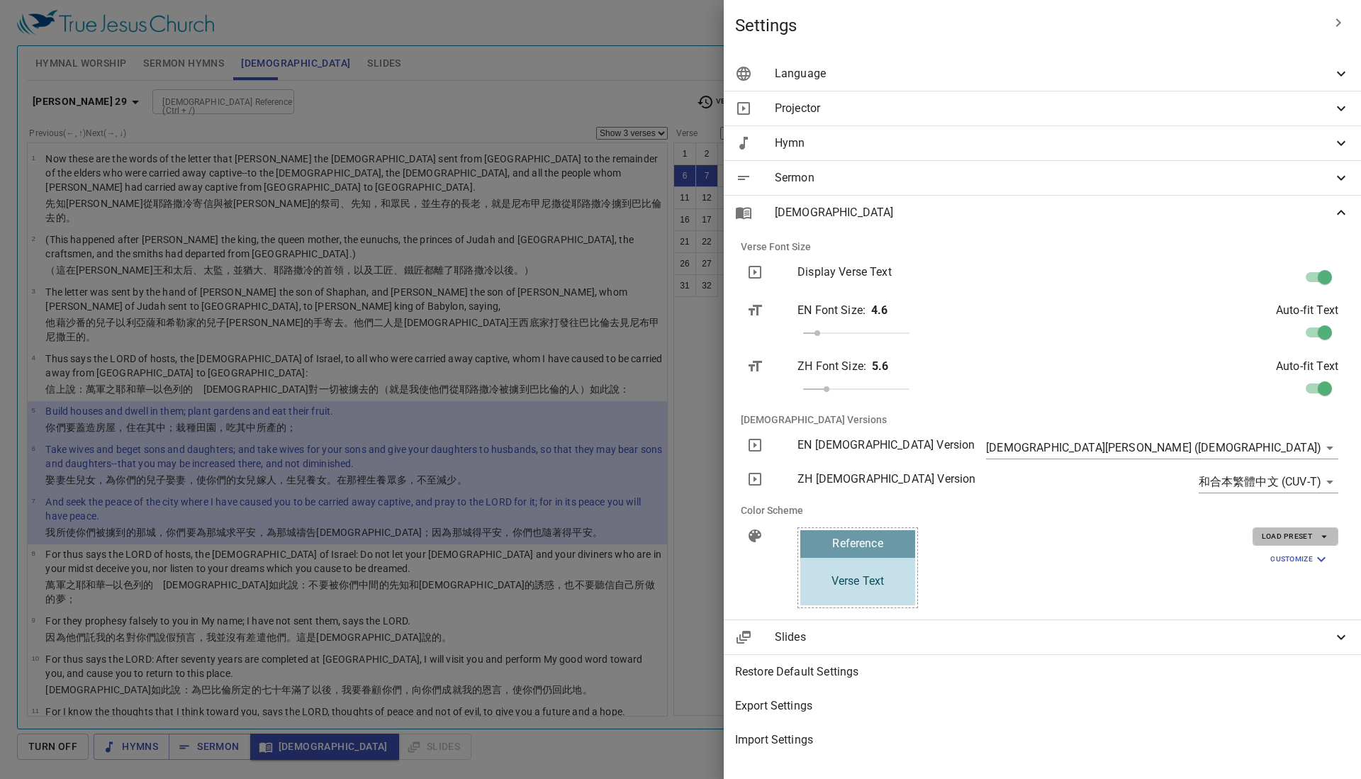
click at [1277, 534] on span "Load Preset" at bounding box center [1294, 536] width 67 height 13
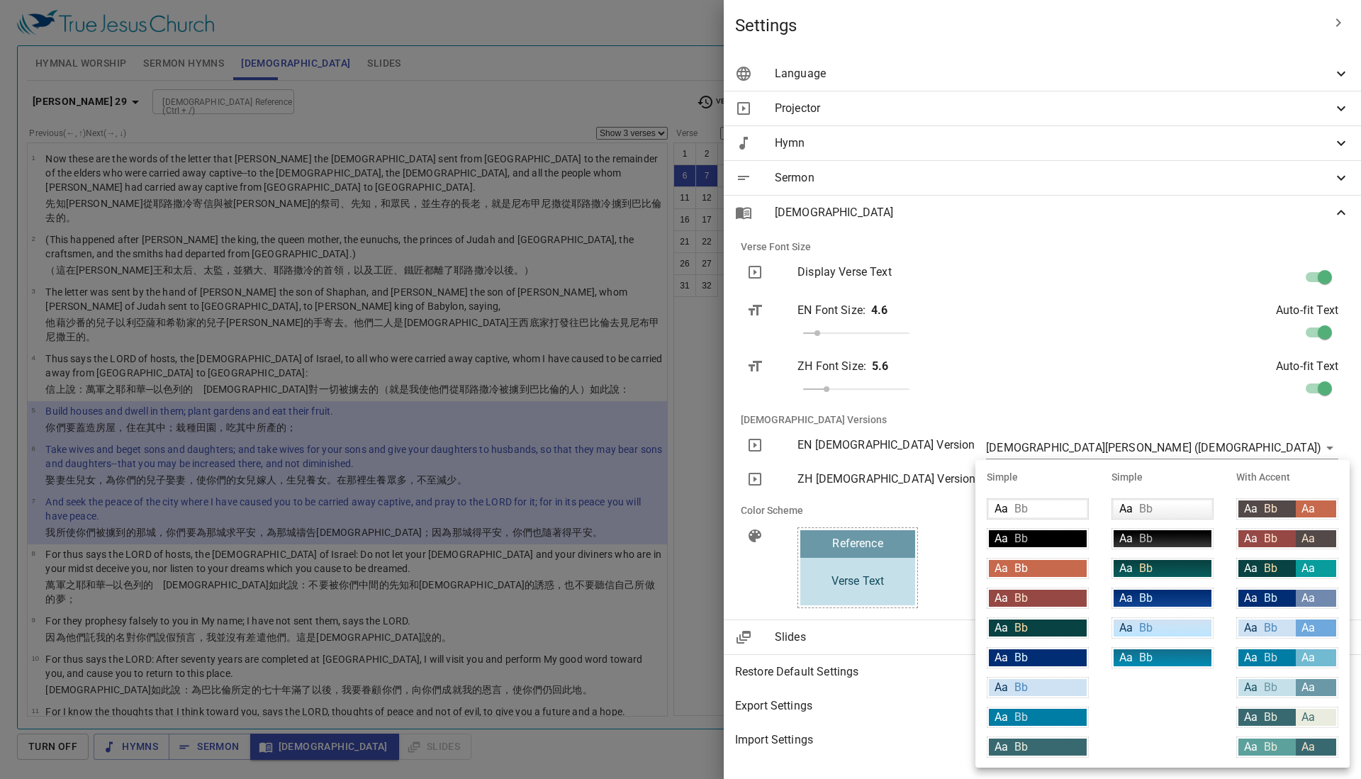
click at [1039, 536] on div "Aa Bb" at bounding box center [1038, 538] width 98 height 17
type input "#000000"
type input "#ffffff"
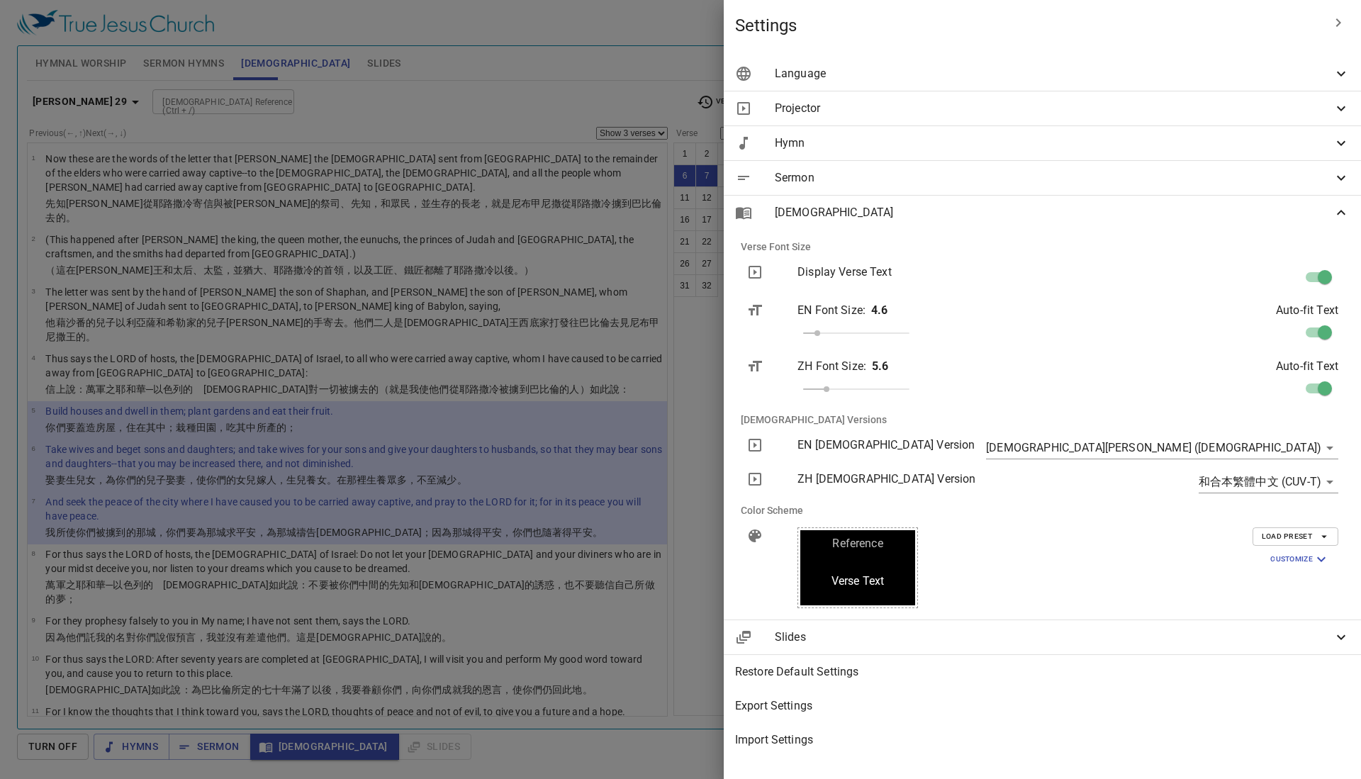
click at [1281, 537] on span "Load Preset" at bounding box center [1294, 536] width 67 height 13
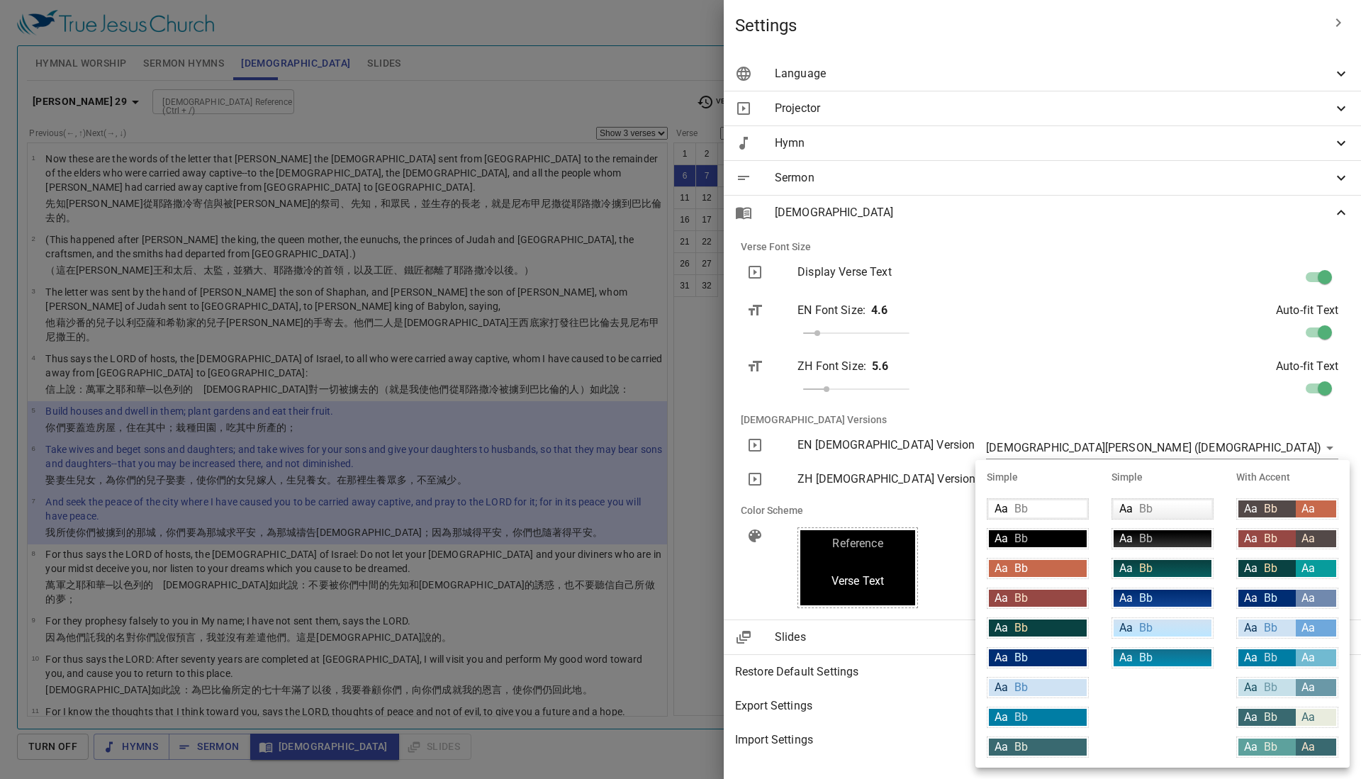
click at [1166, 538] on div "Aa Bb" at bounding box center [1162, 538] width 98 height 17
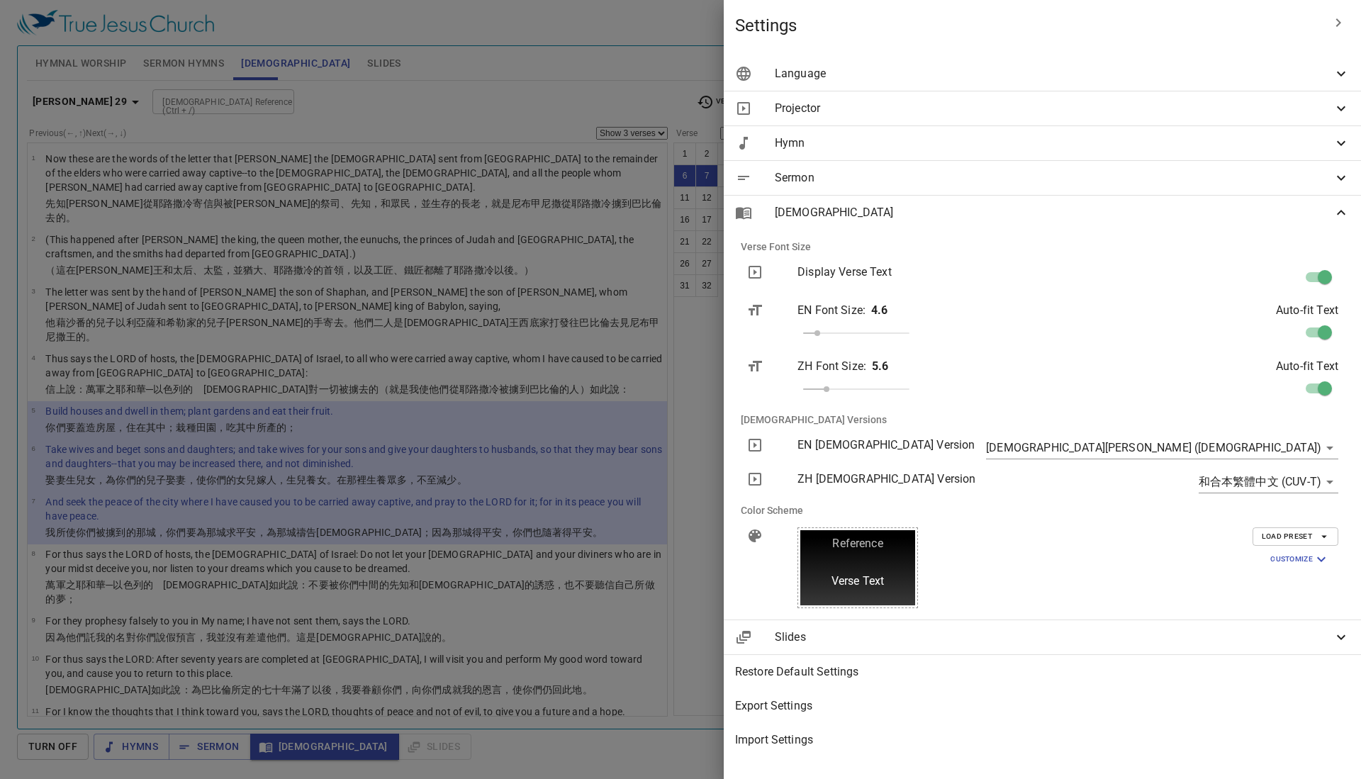
click at [1293, 541] on span "Load Preset" at bounding box center [1294, 536] width 67 height 13
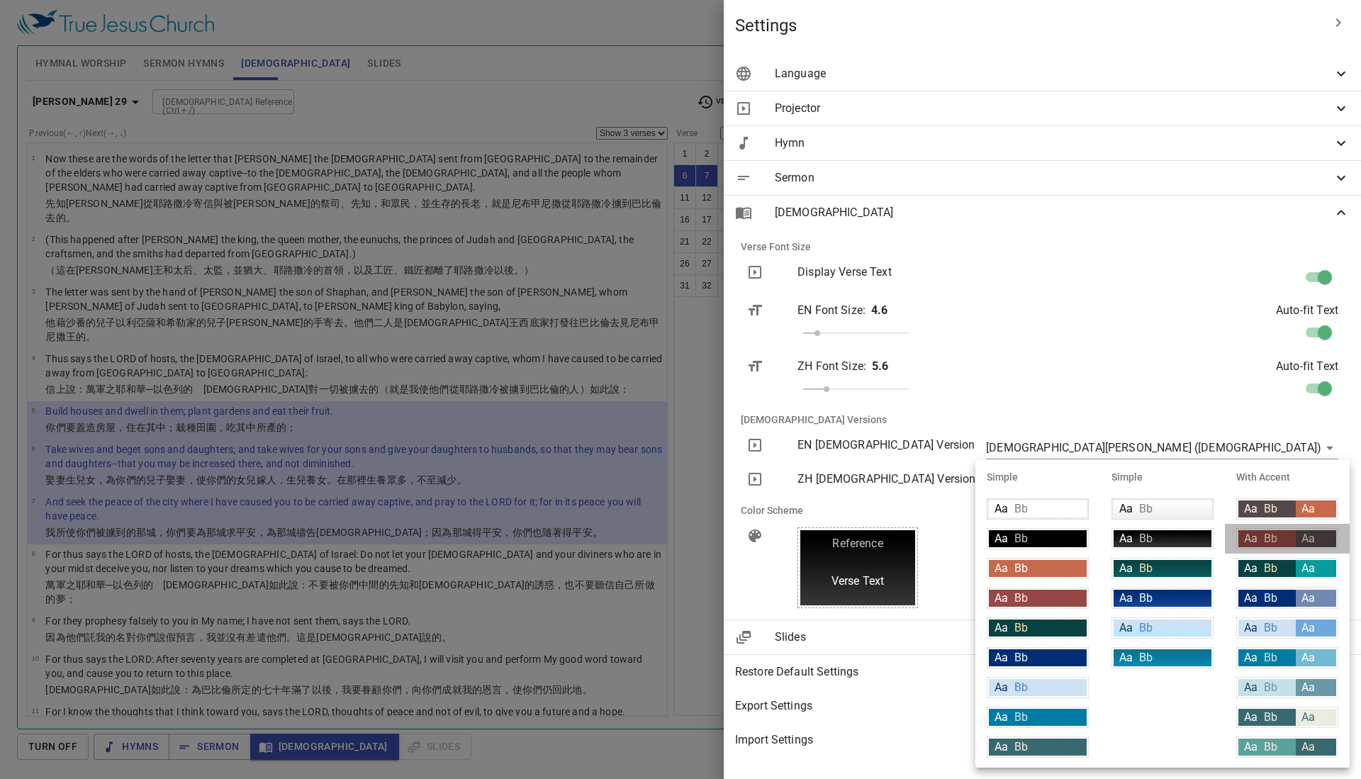
click at [1290, 541] on div "Aa Bb" at bounding box center [1266, 538] width 57 height 17
type input "#964844"
type input "#534948"
type input "#fce5cd"
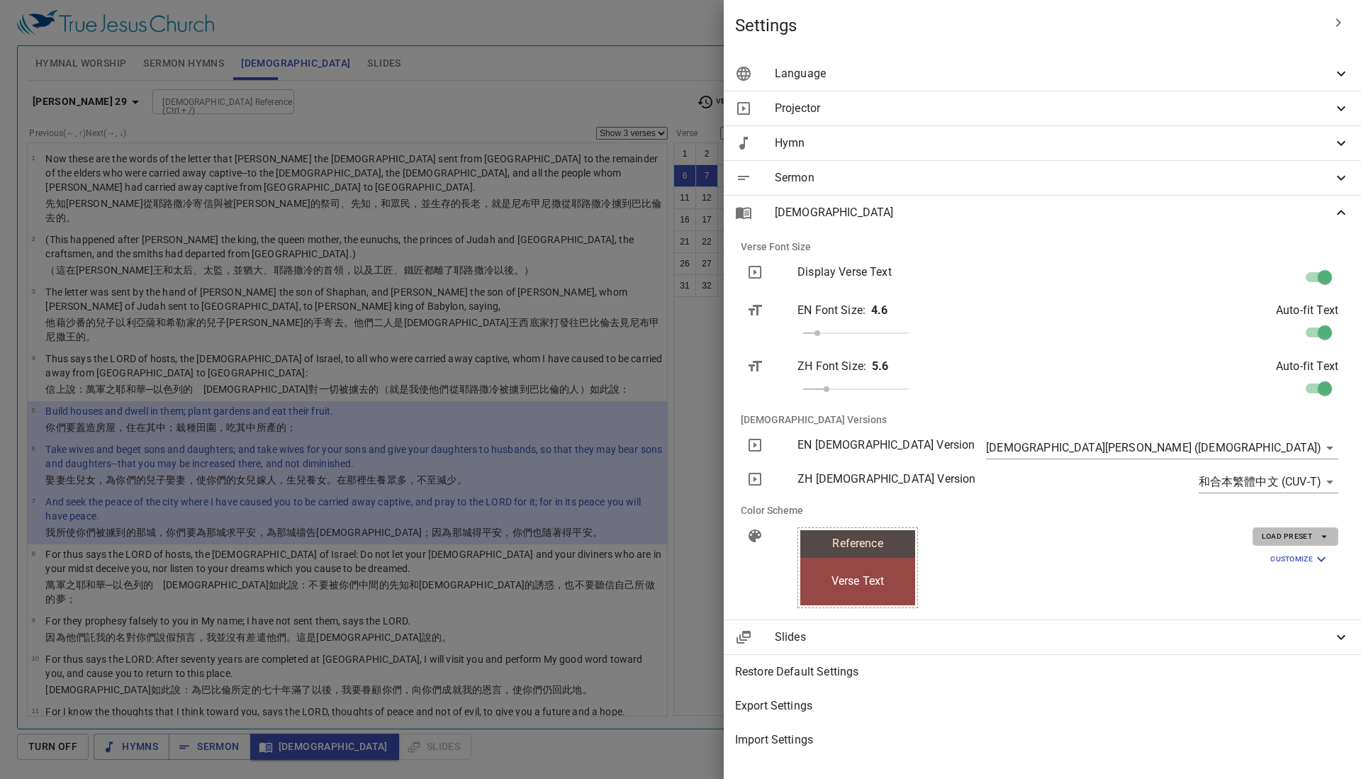
click at [1290, 541] on span "Load Preset" at bounding box center [1294, 536] width 67 height 13
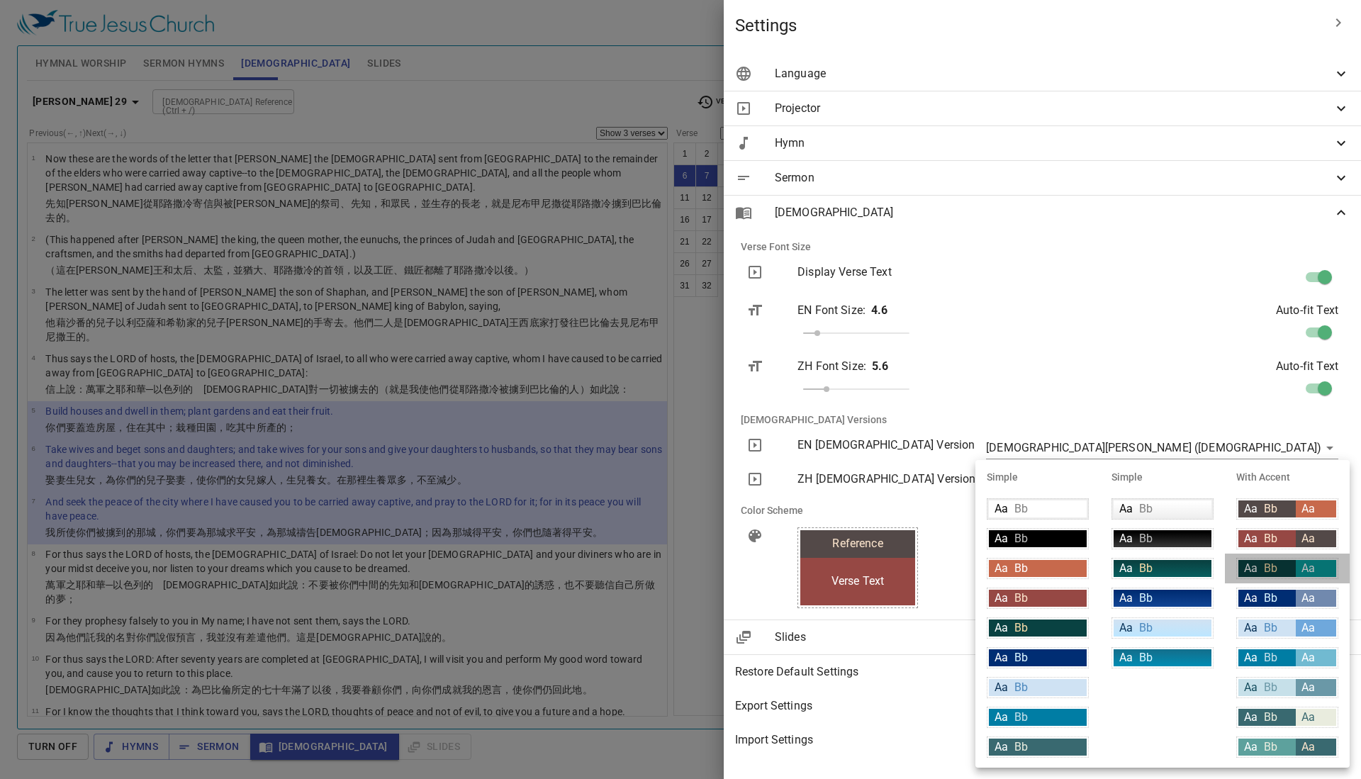
click at [1291, 568] on div "Aa Bb" at bounding box center [1266, 568] width 57 height 17
type input "#094242"
type input "#089c9c"
type input "#ffffff"
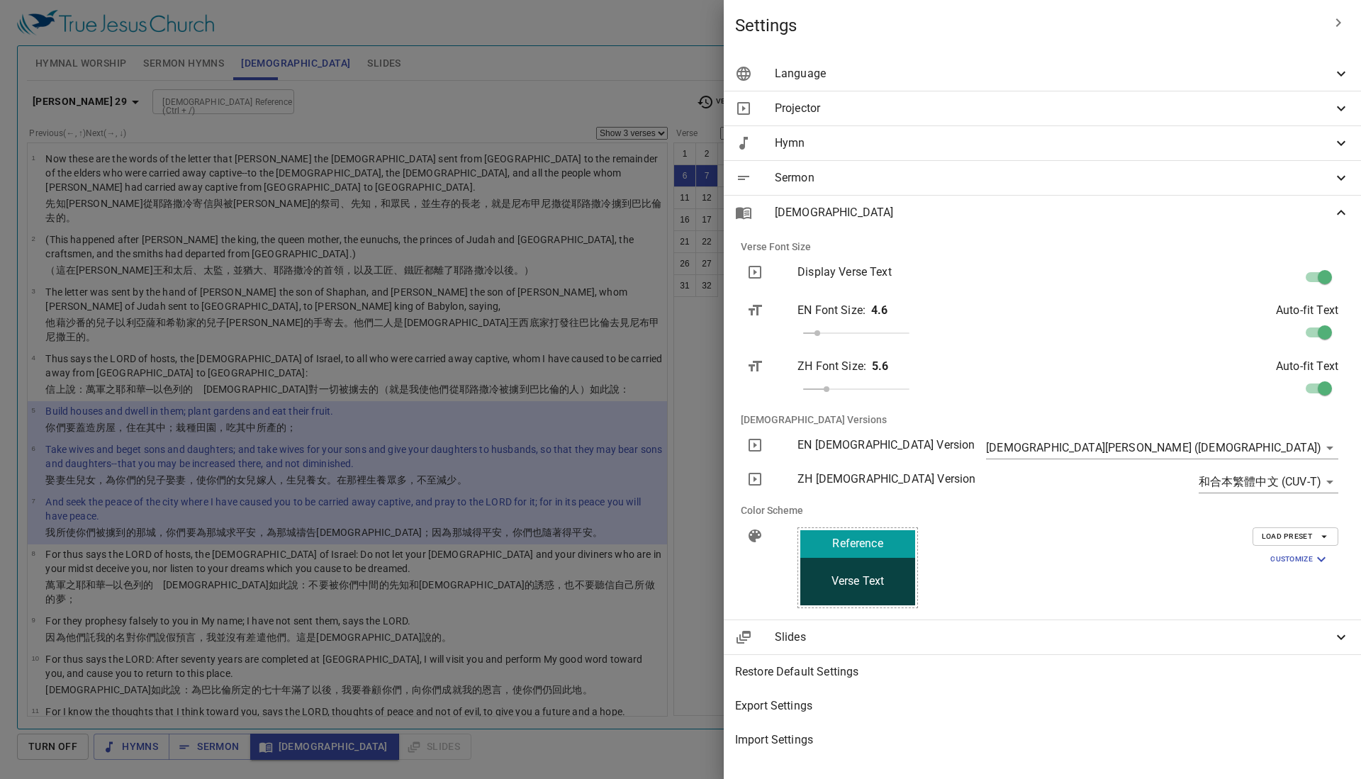
click at [1298, 537] on span "Load Preset" at bounding box center [1294, 536] width 67 height 13
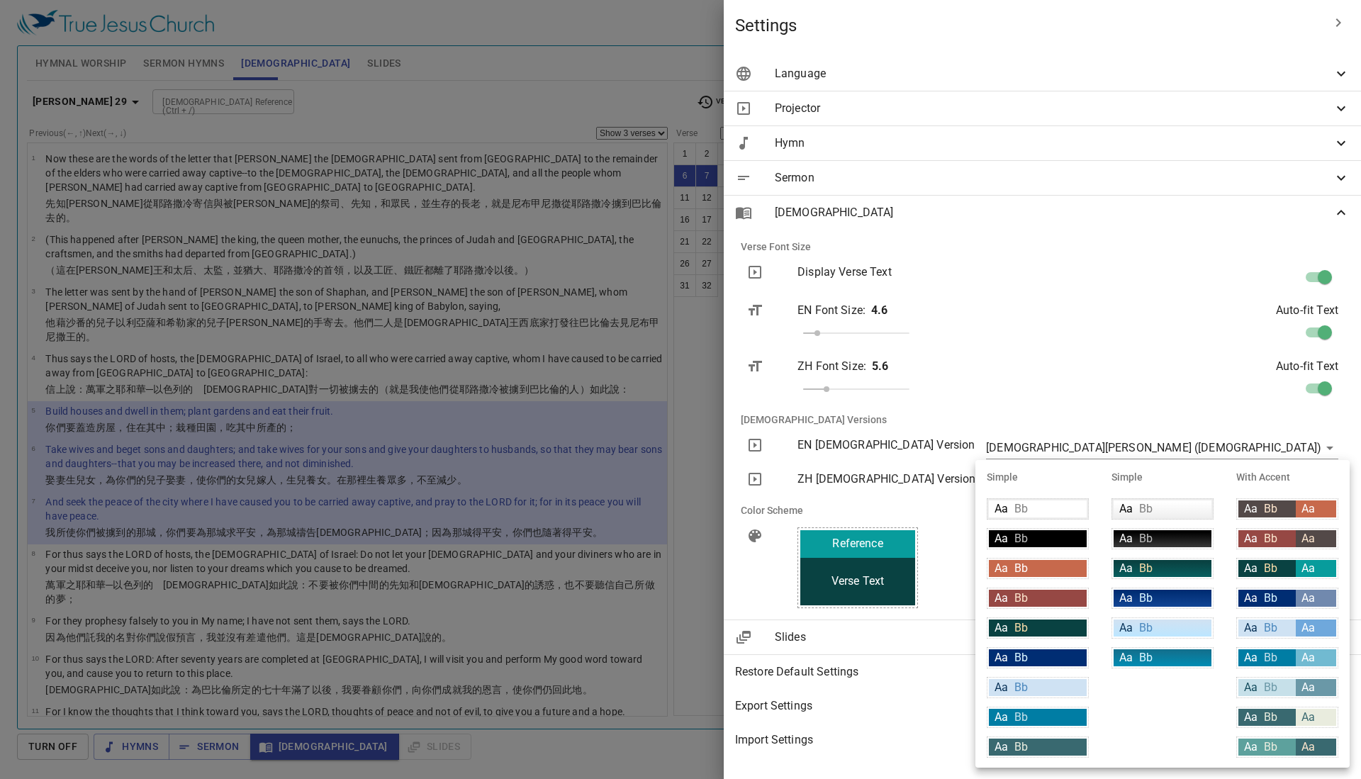
click at [1301, 597] on span "Aa" at bounding box center [1307, 597] width 13 height 13
type input "#002d73"
type input "#7189ae"
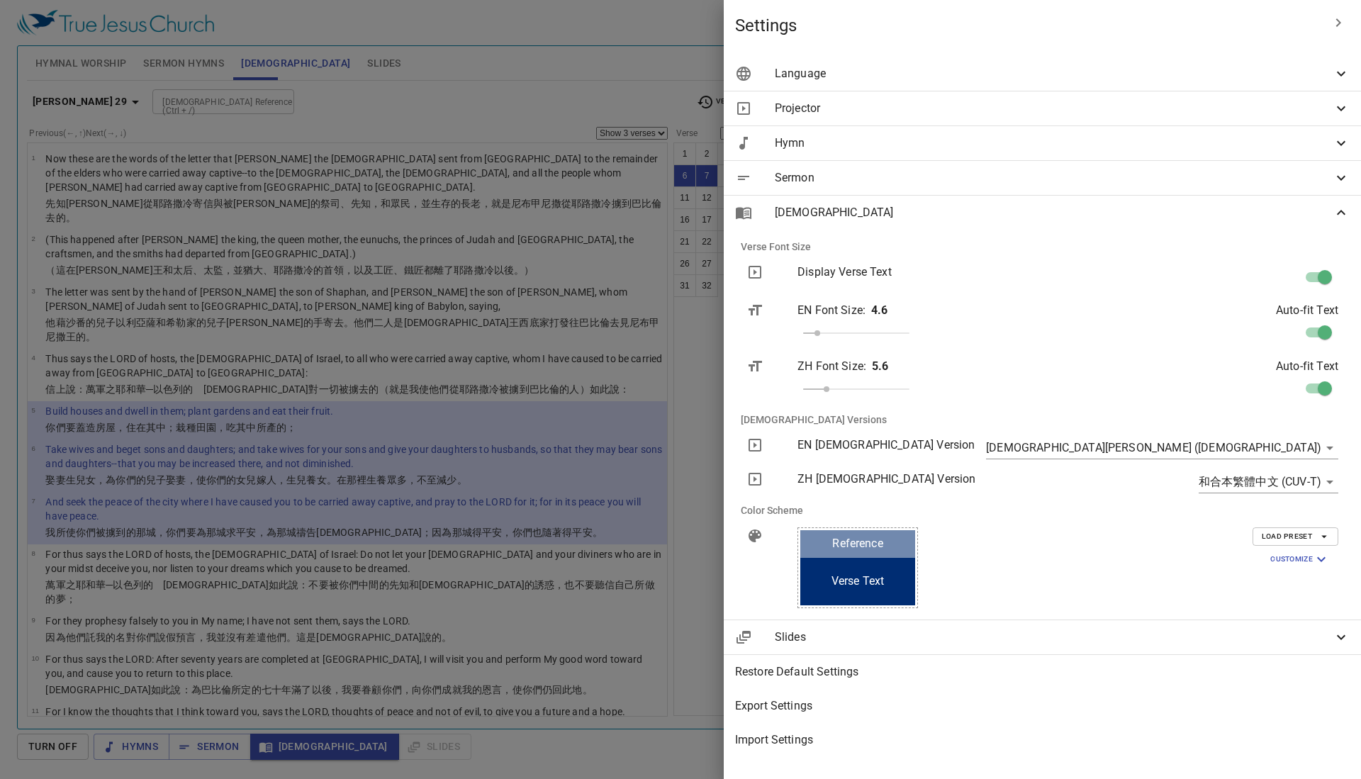
click at [1283, 530] on span "Load Preset" at bounding box center [1294, 536] width 67 height 13
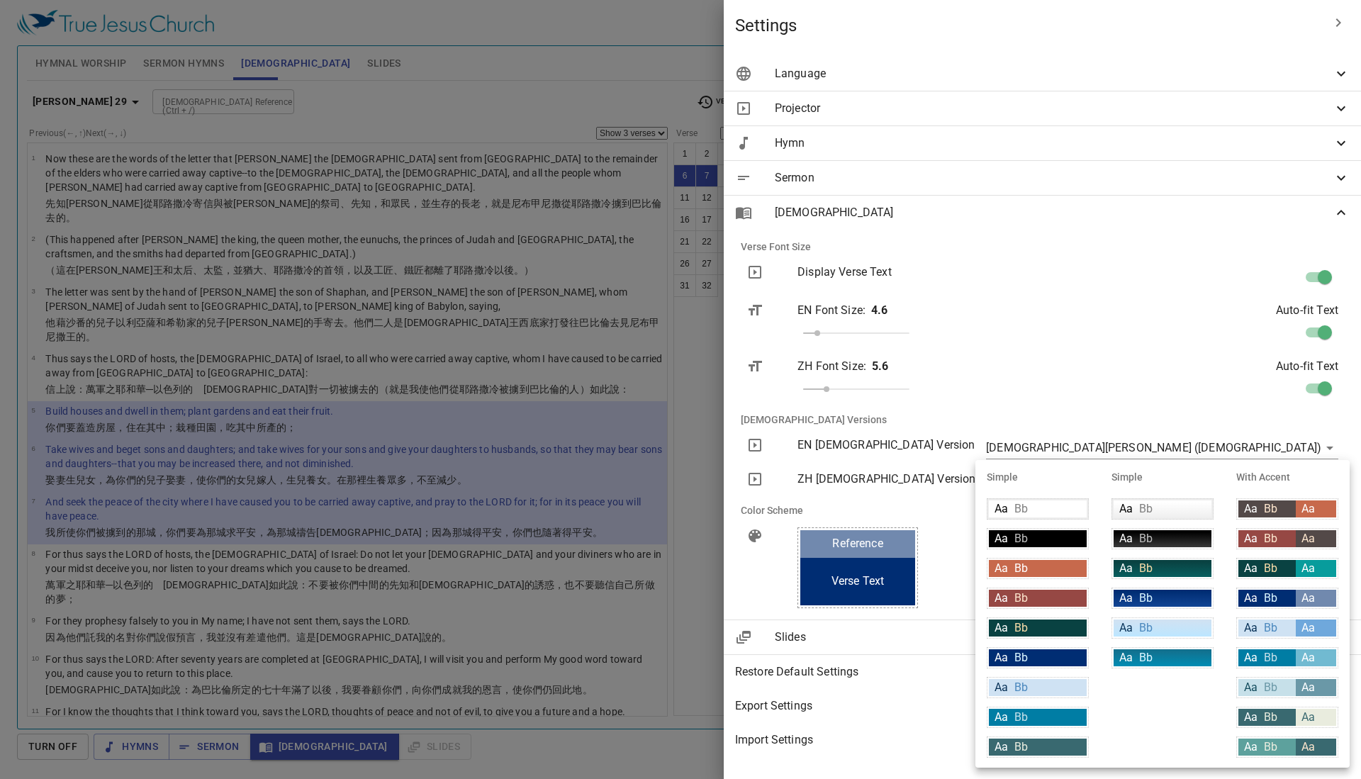
click at [1298, 630] on div "Aa" at bounding box center [1315, 627] width 40 height 17
type input "#cfe2f3"
type input "#063056"
type input "#6fa8dc"
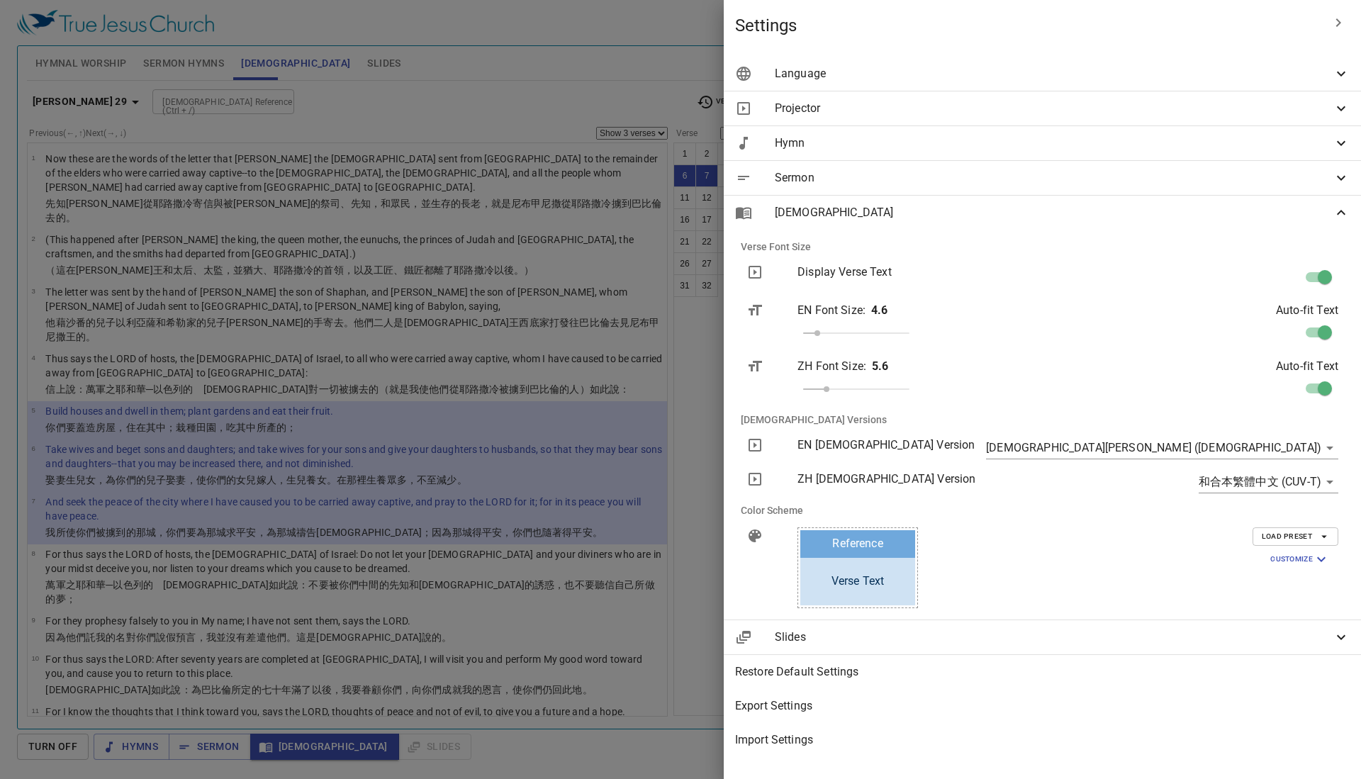
click at [1290, 536] on span "Load Preset" at bounding box center [1294, 536] width 67 height 13
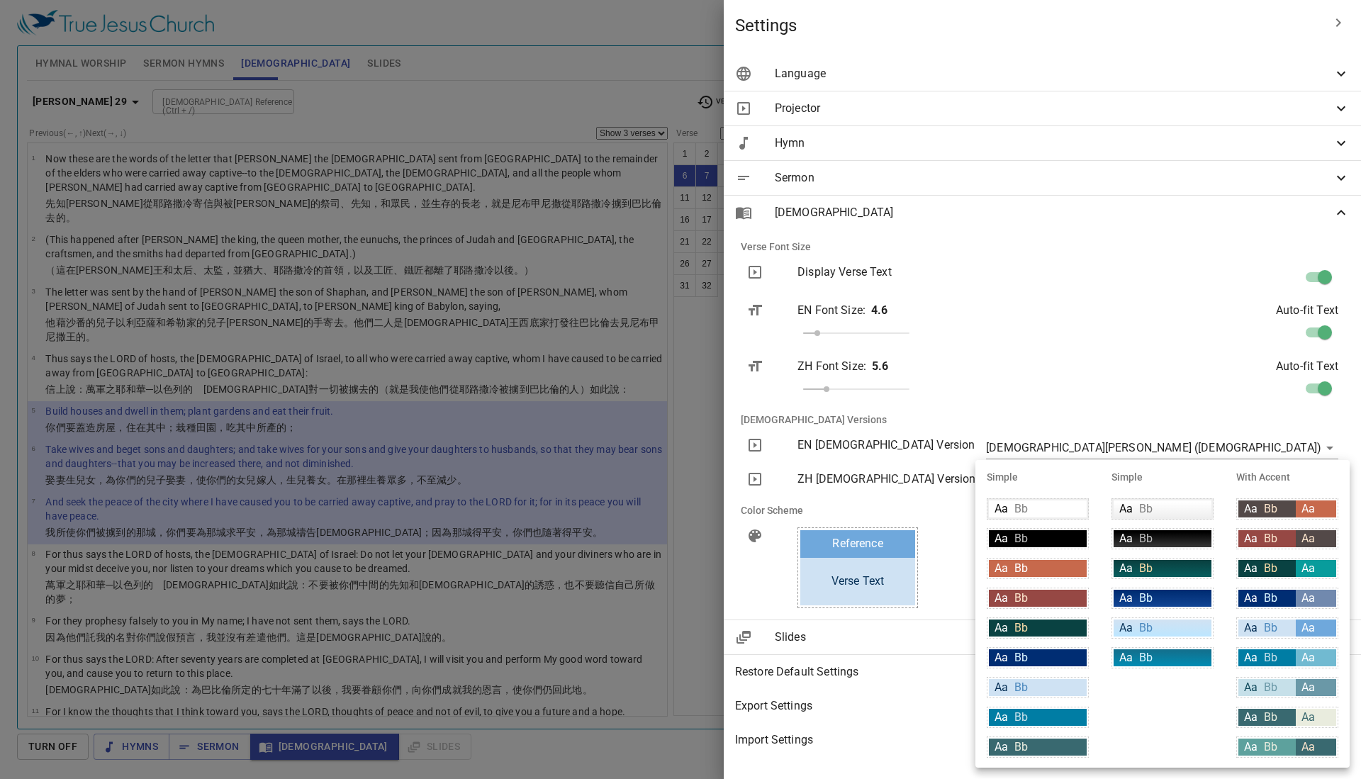
click at [1278, 512] on div "Aa Bb" at bounding box center [1266, 508] width 57 height 17
type input "#534948"
type input "#ffffff"
type input "#c7694c"
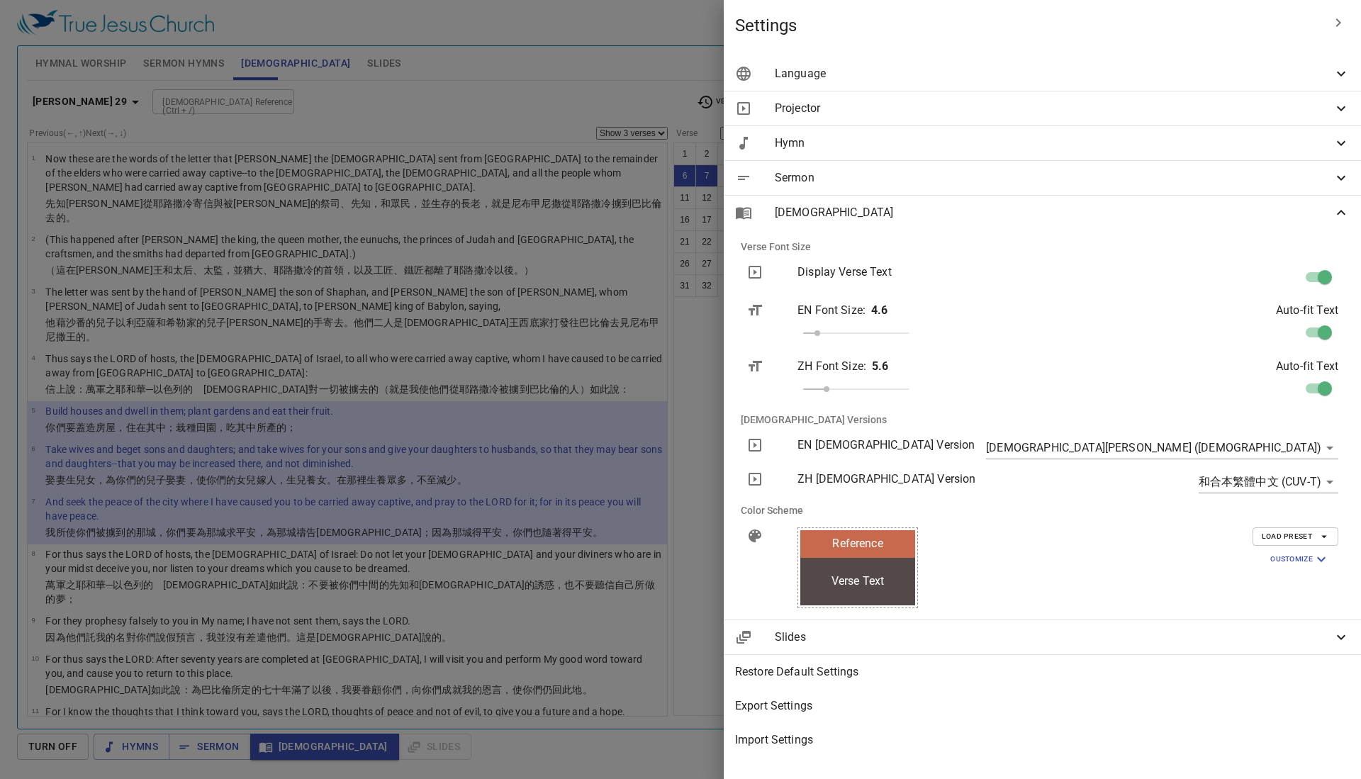
click at [596, 65] on div at bounding box center [680, 389] width 1361 height 779
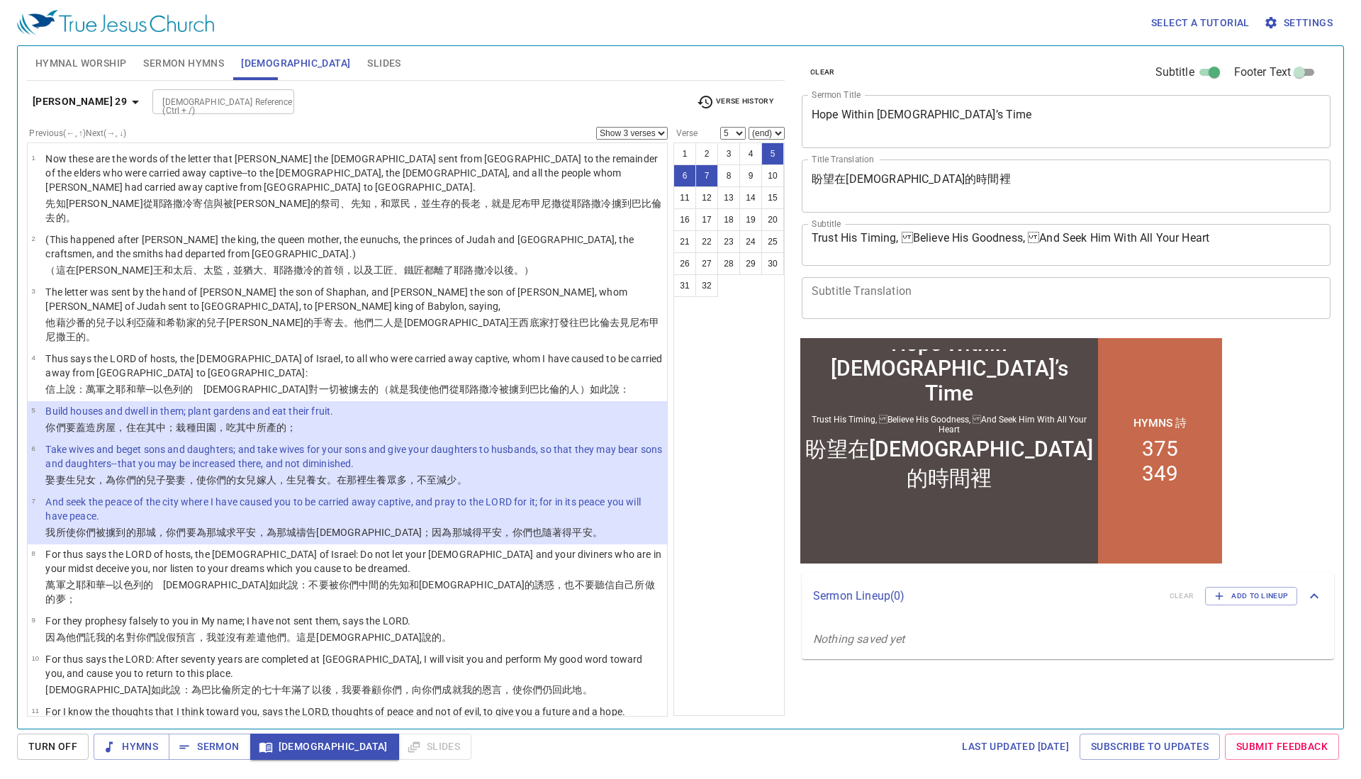
click at [236, 100] on input "Bible Reference (Ctrl + /)" at bounding box center [212, 102] width 110 height 16
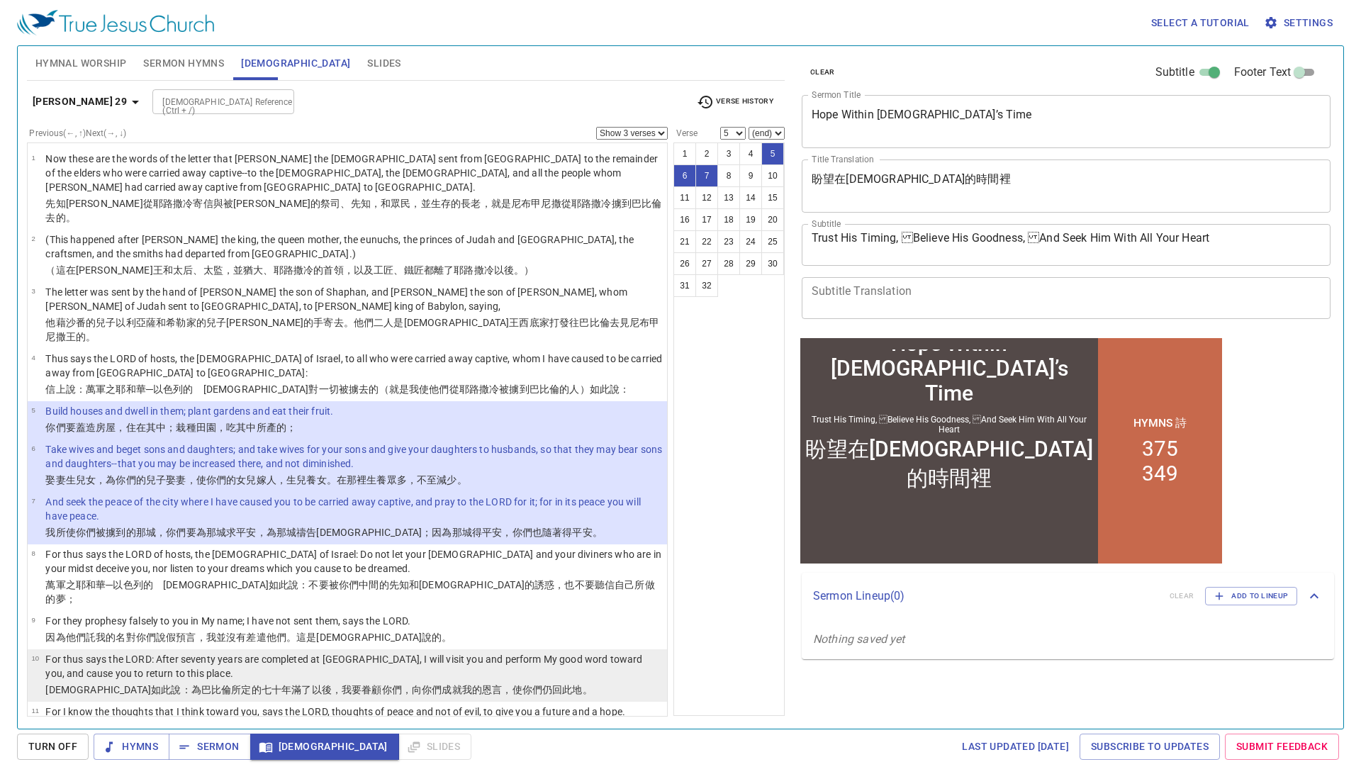
click at [108, 652] on p "For thus says the LORD: After seventy years are completed at Babylon, I will vi…" at bounding box center [353, 666] width 617 height 28
select select "10"
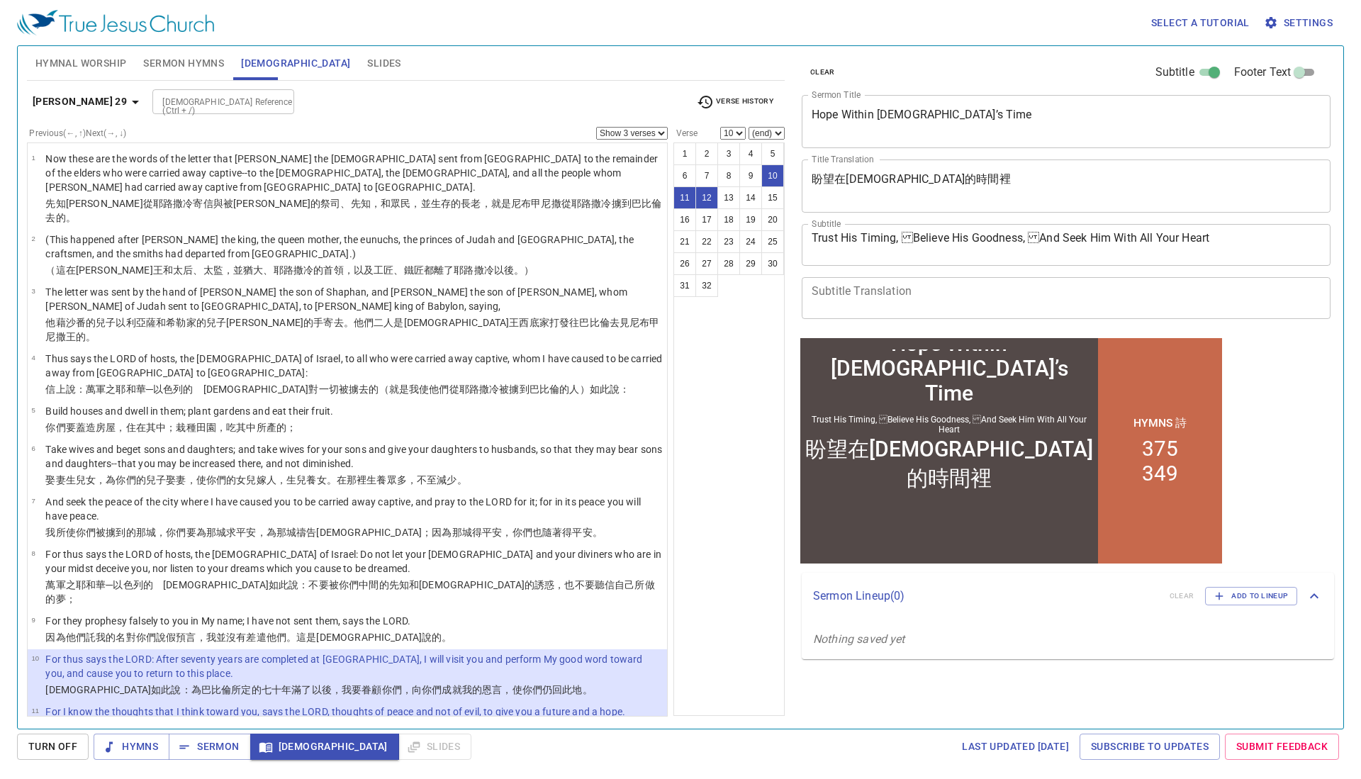
click at [645, 131] on select "Show 1 verse Show 2 verses Show 3 verses Show 4 verses Show 5 verses" at bounding box center [632, 133] width 72 height 13
select select "1"
click at [596, 127] on select "Show 1 verse Show 2 verses Show 3 verses Show 4 verses Show 5 verses" at bounding box center [632, 133] width 72 height 13
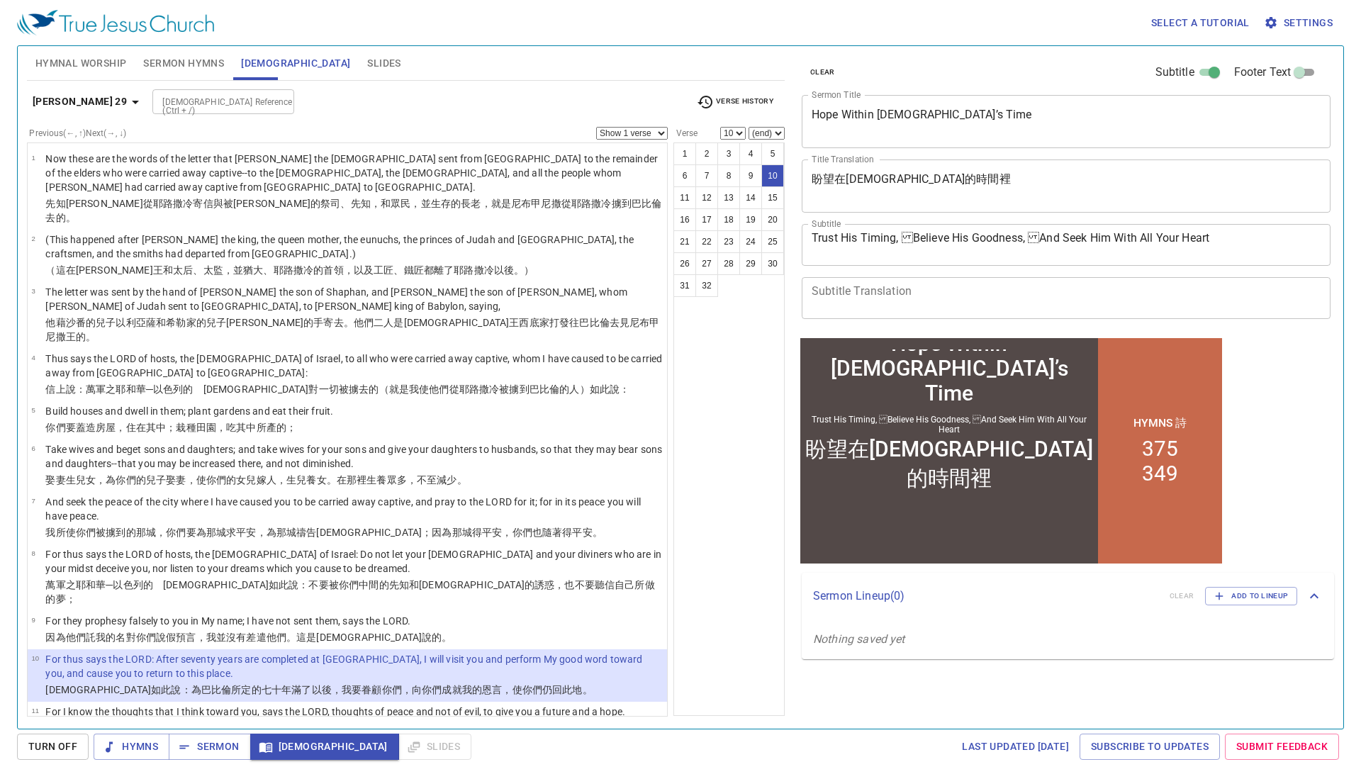
click at [184, 106] on input "Bible Reference (Ctrl + /)" at bounding box center [212, 102] width 110 height 16
type input "isaiah 55 10"
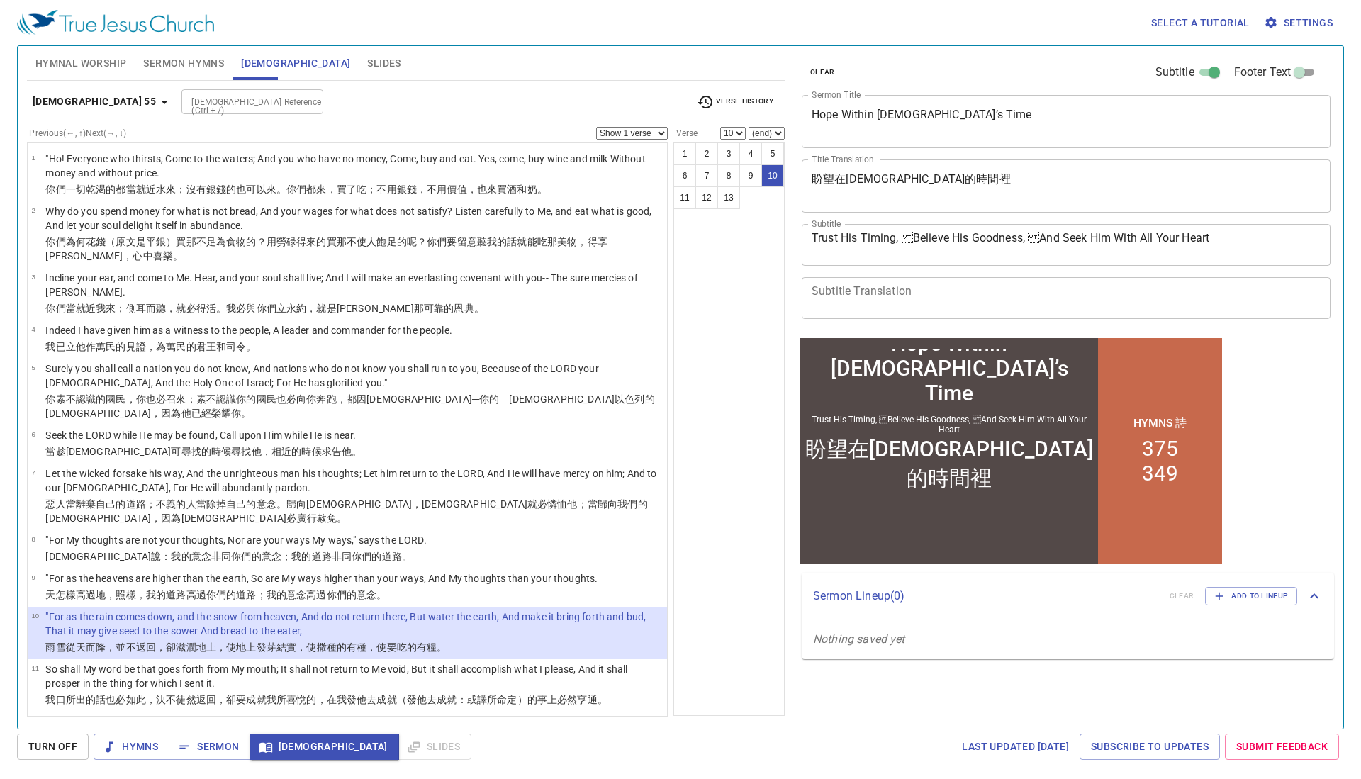
click at [638, 133] on select "Show 1 verse Show 2 verses Show 3 verses Show 4 verses Show 5 verses" at bounding box center [632, 133] width 72 height 13
select select "2"
click at [596, 127] on select "Show 1 verse Show 2 verses Show 3 verses Show 4 verses Show 5 verses" at bounding box center [632, 133] width 72 height 13
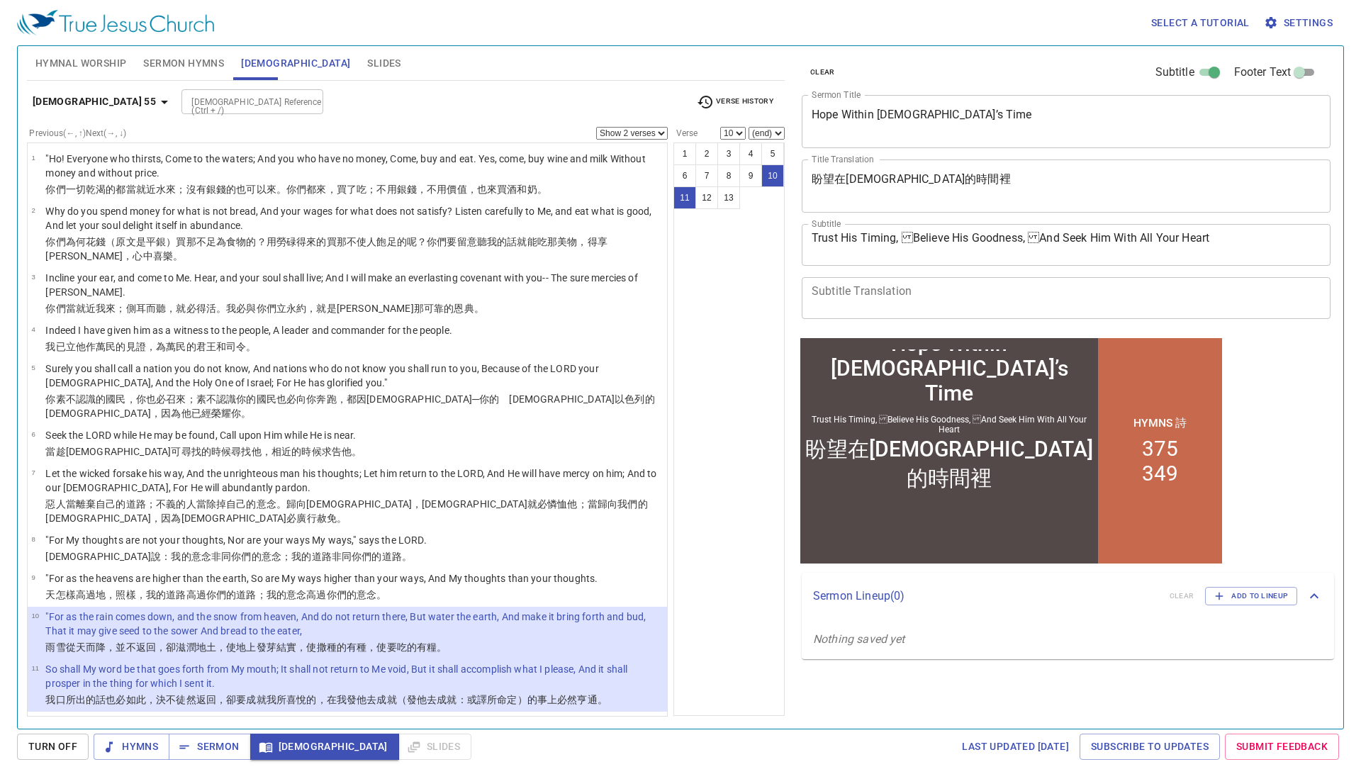
click at [181, 113] on div "Bible Reference (Ctrl + /)" at bounding box center [252, 101] width 142 height 25
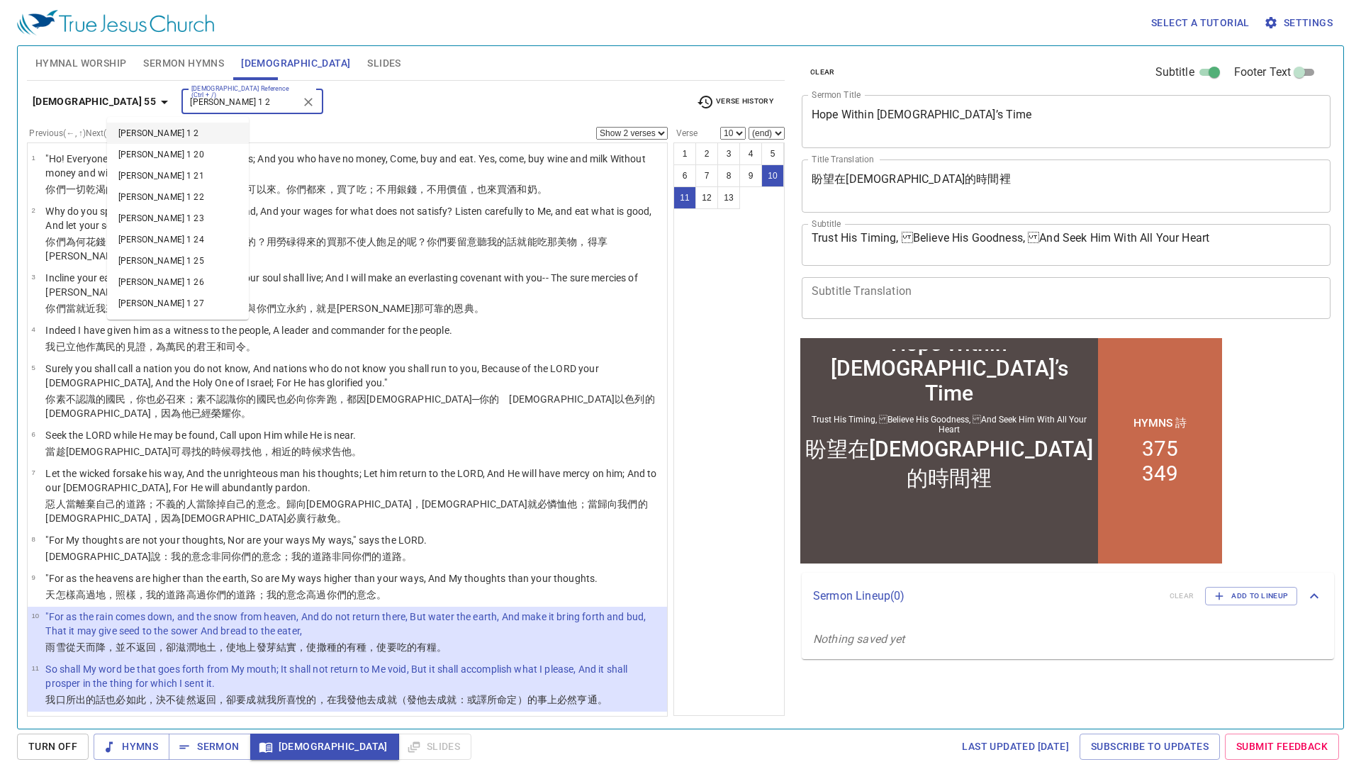
type input "james 1 2"
select select "1"
select select "2"
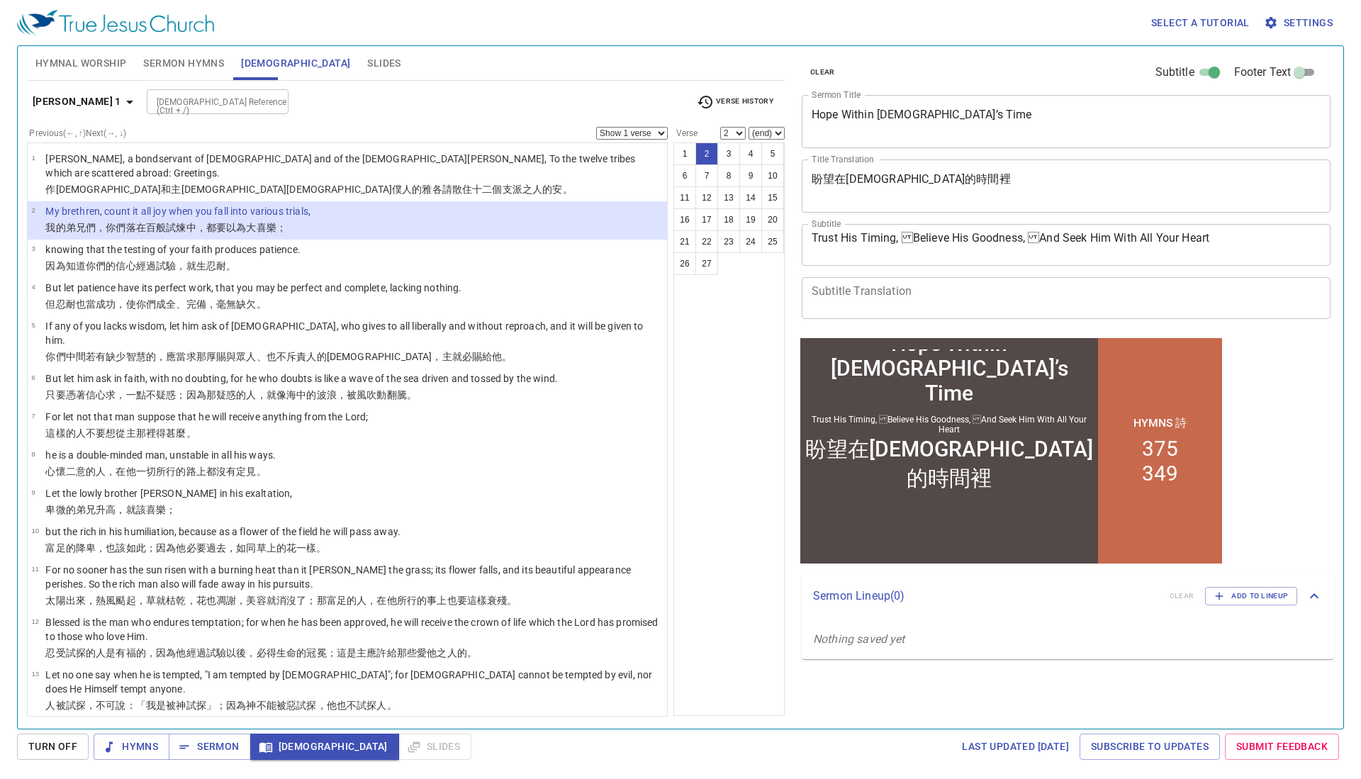
click at [633, 130] on select "Show 1 verse Show 2 verses Show 3 verses Show 4 verses Show 5 verses" at bounding box center [632, 133] width 72 height 13
select select "3"
click at [596, 127] on select "Show 1 verse Show 2 verses Show 3 verses Show 4 verses Show 5 verses" at bounding box center [632, 133] width 72 height 13
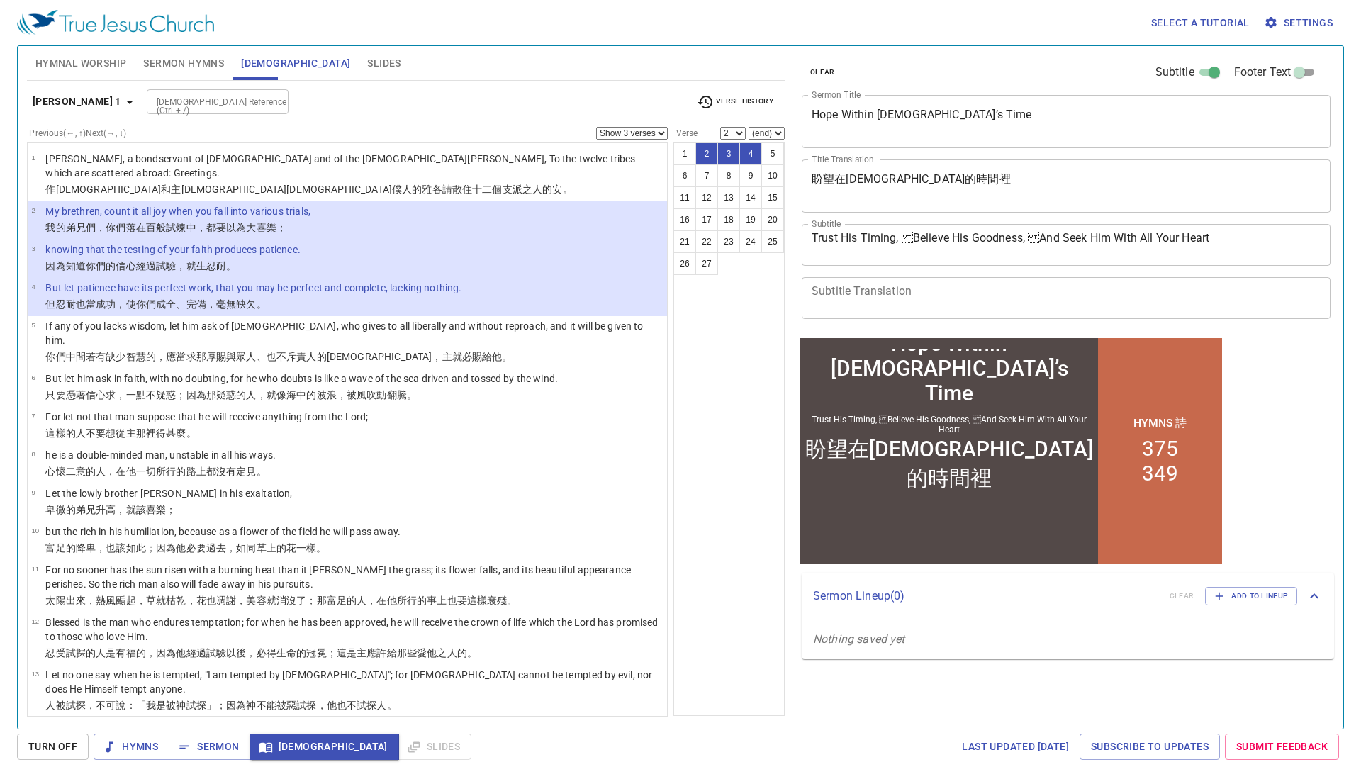
click at [179, 95] on input "Bible Reference (Ctrl + /)" at bounding box center [206, 102] width 110 height 16
type input "jer 29 11"
select select "1"
select select "11"
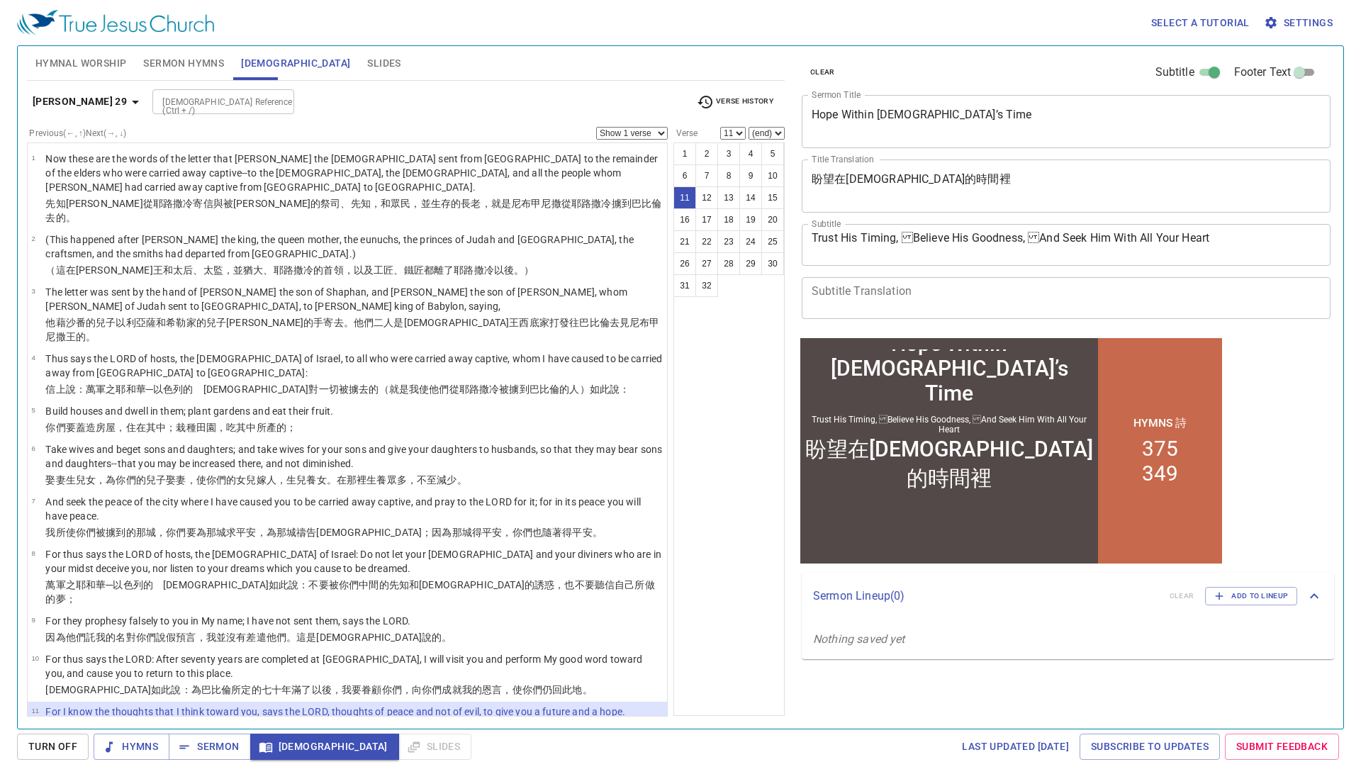
click at [209, 104] on input "Bible Reference (Ctrl + /)" at bounding box center [212, 102] width 110 height 16
type input "heb 12 11"
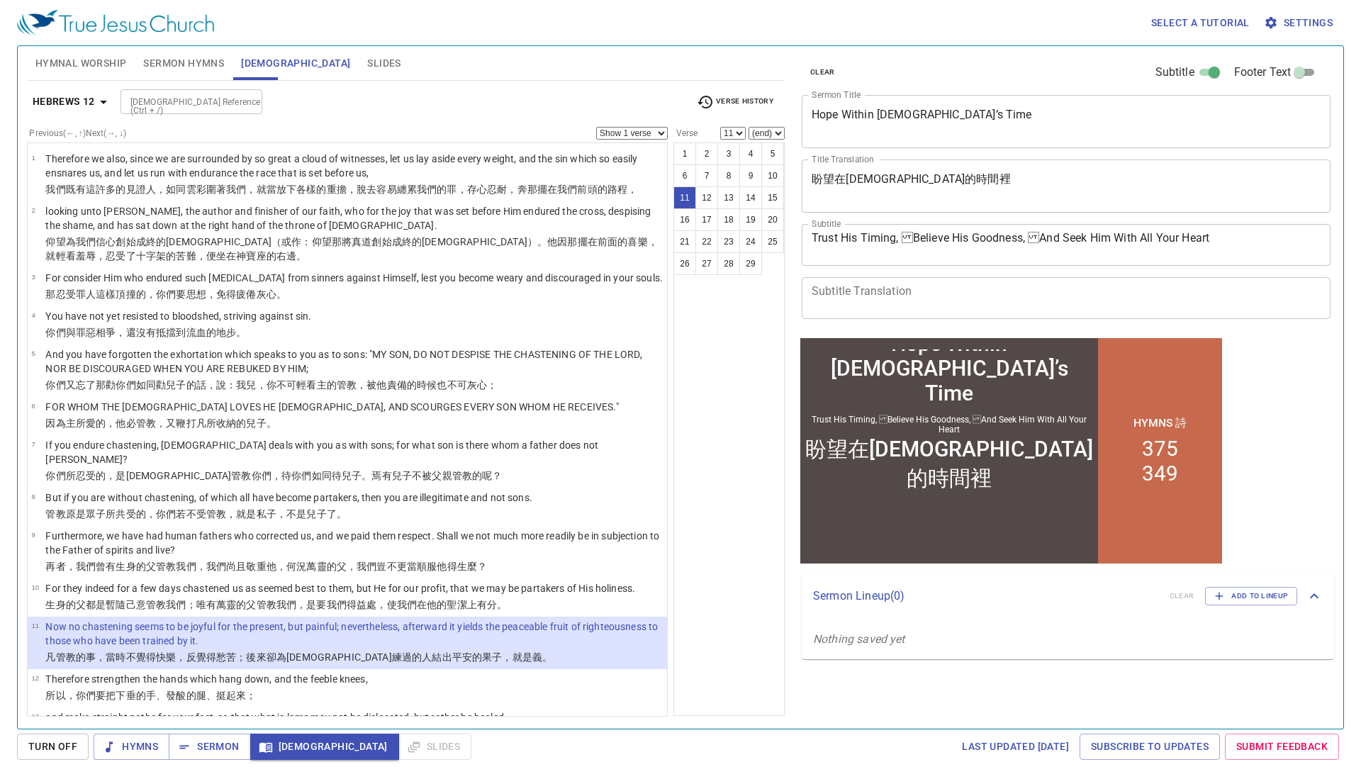
click at [180, 102] on input "Bible Reference (Ctrl + /)" at bounding box center [180, 102] width 110 height 16
type input "romans 8 28"
select select "28"
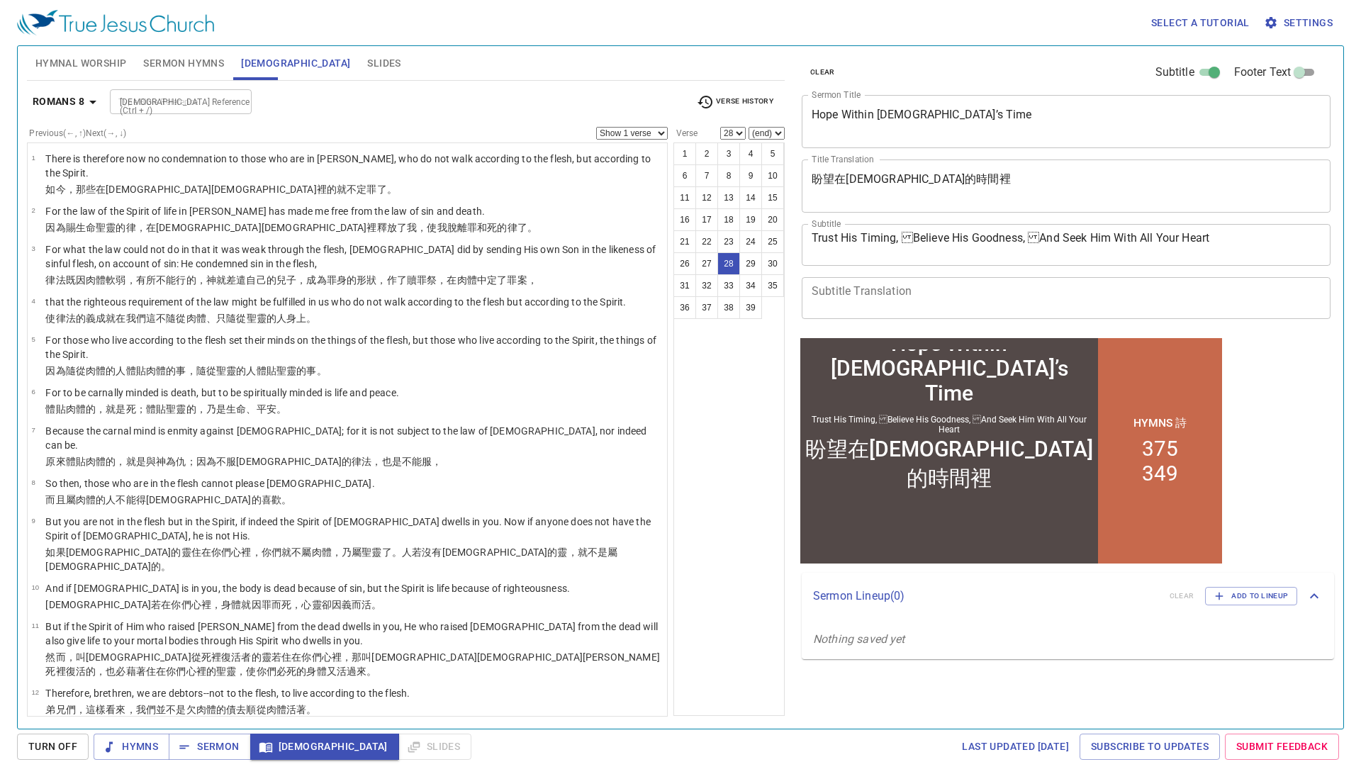
scroll to position [899, 0]
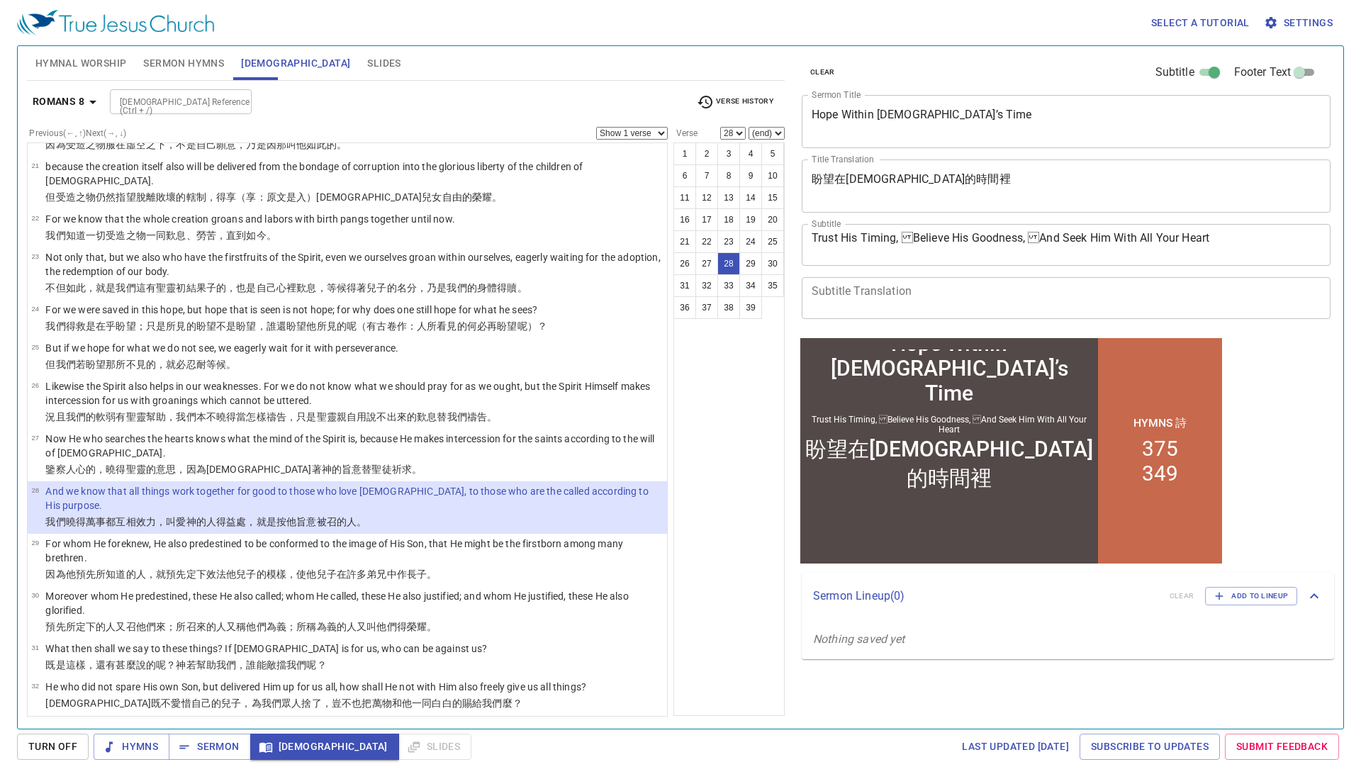
click at [167, 100] on input "Bible Reference (Ctrl + /)" at bounding box center [169, 102] width 110 height 16
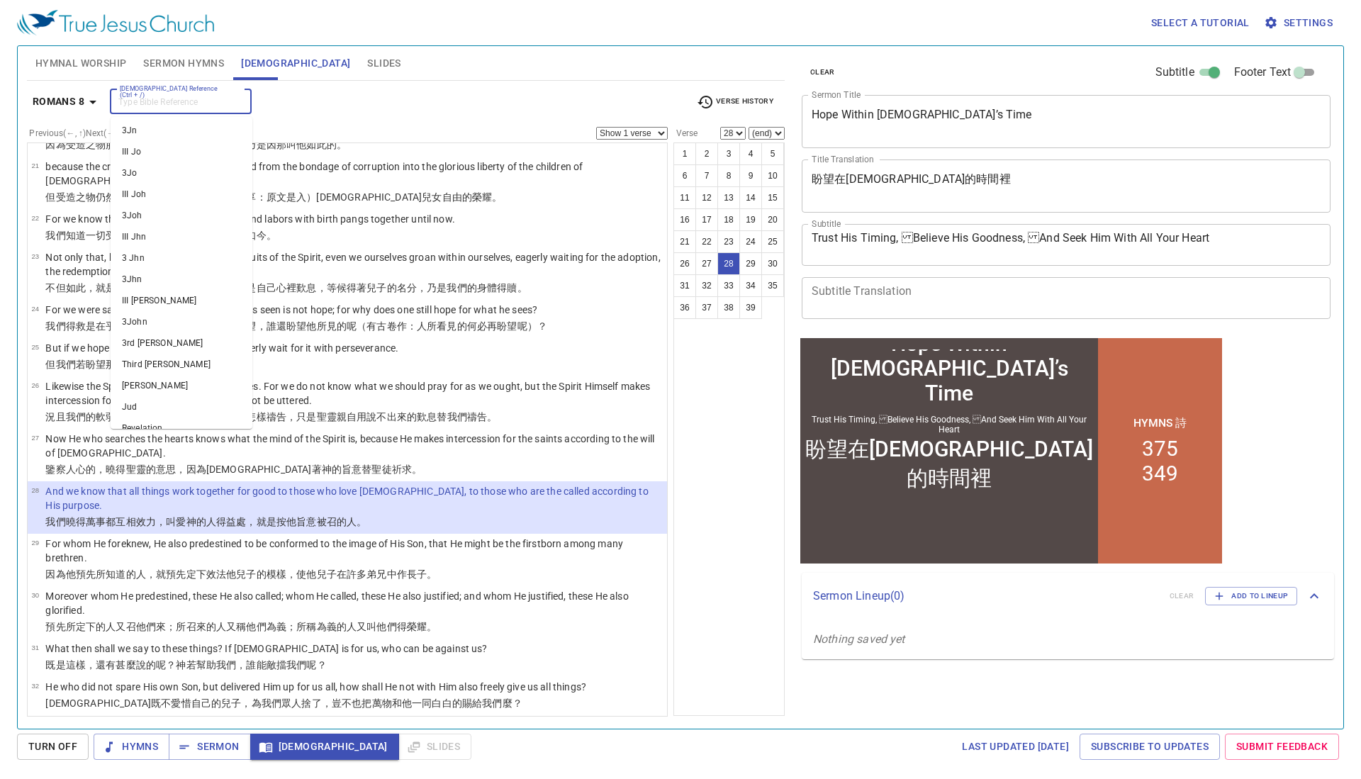
scroll to position [9, 0]
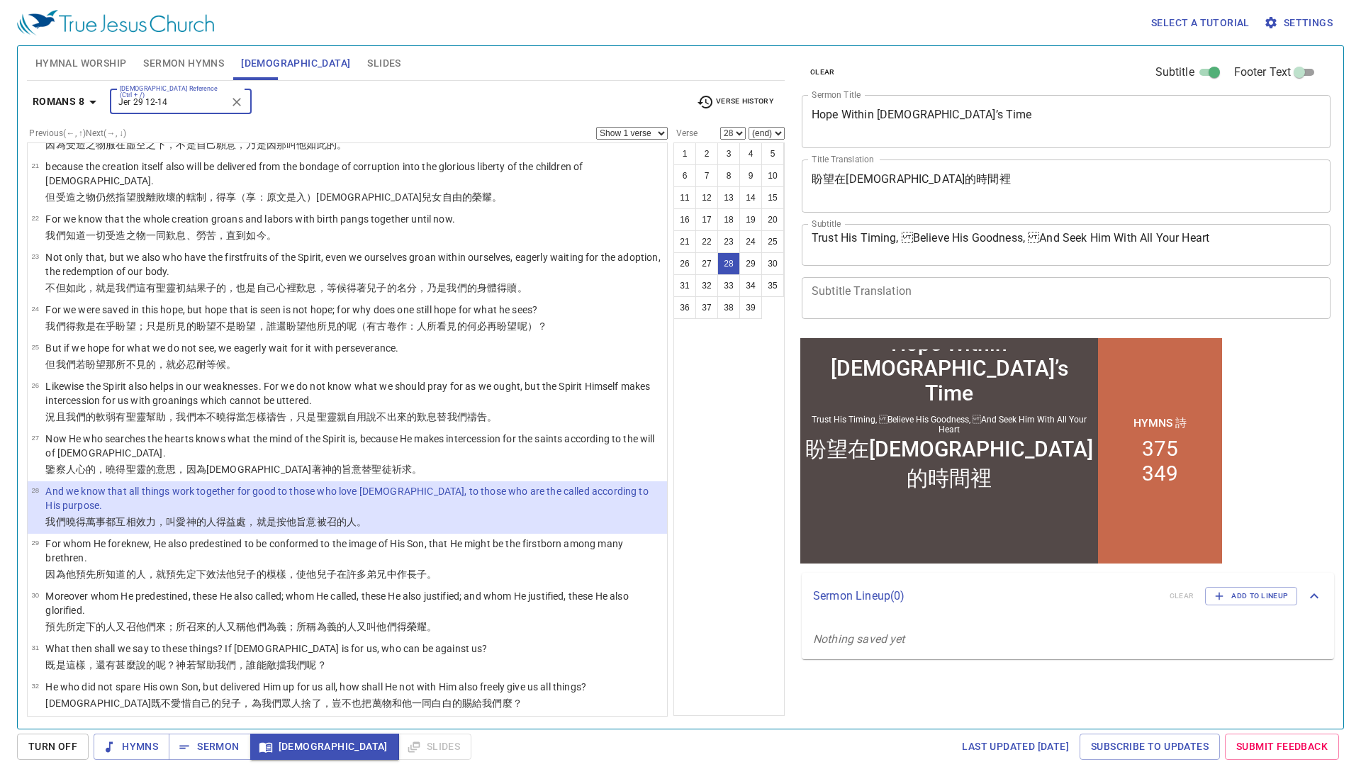
type input "Jer 29 12-14"
select select "12"
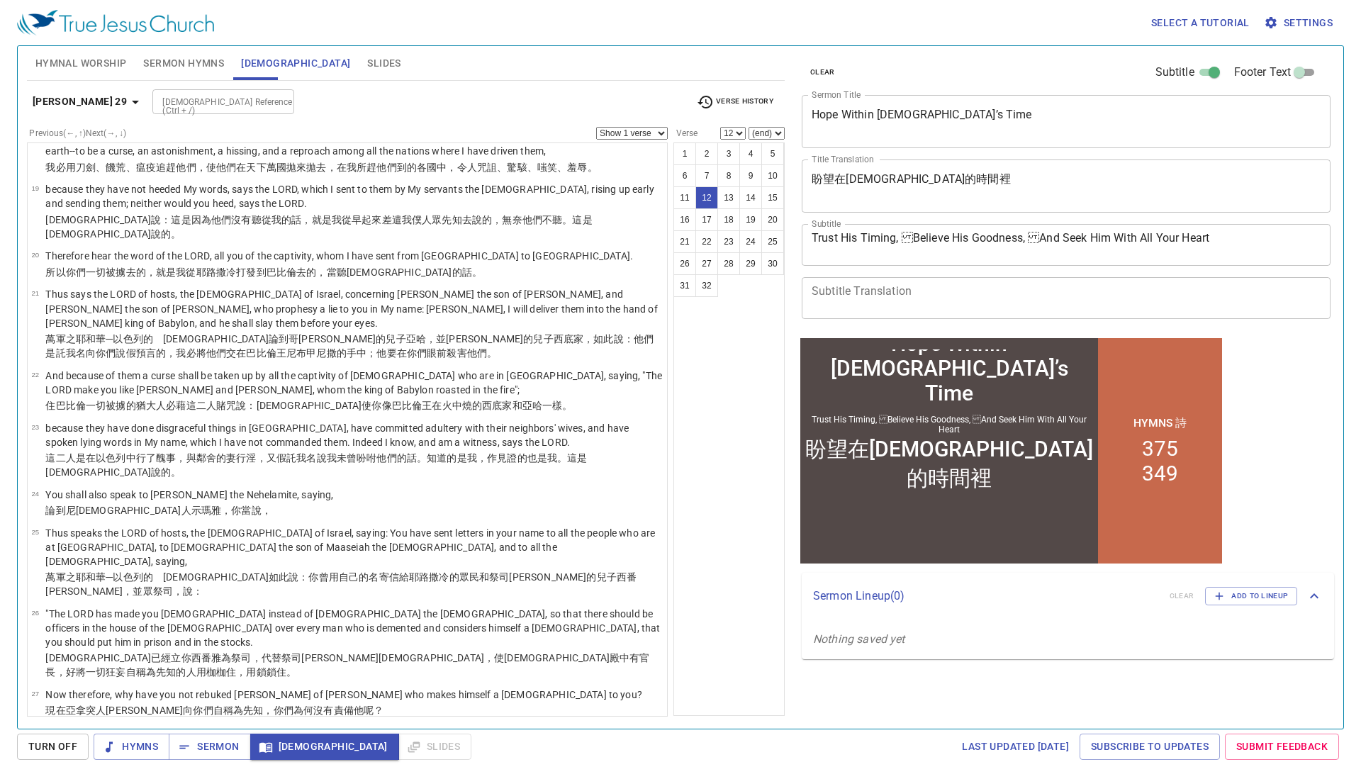
scroll to position [287, 0]
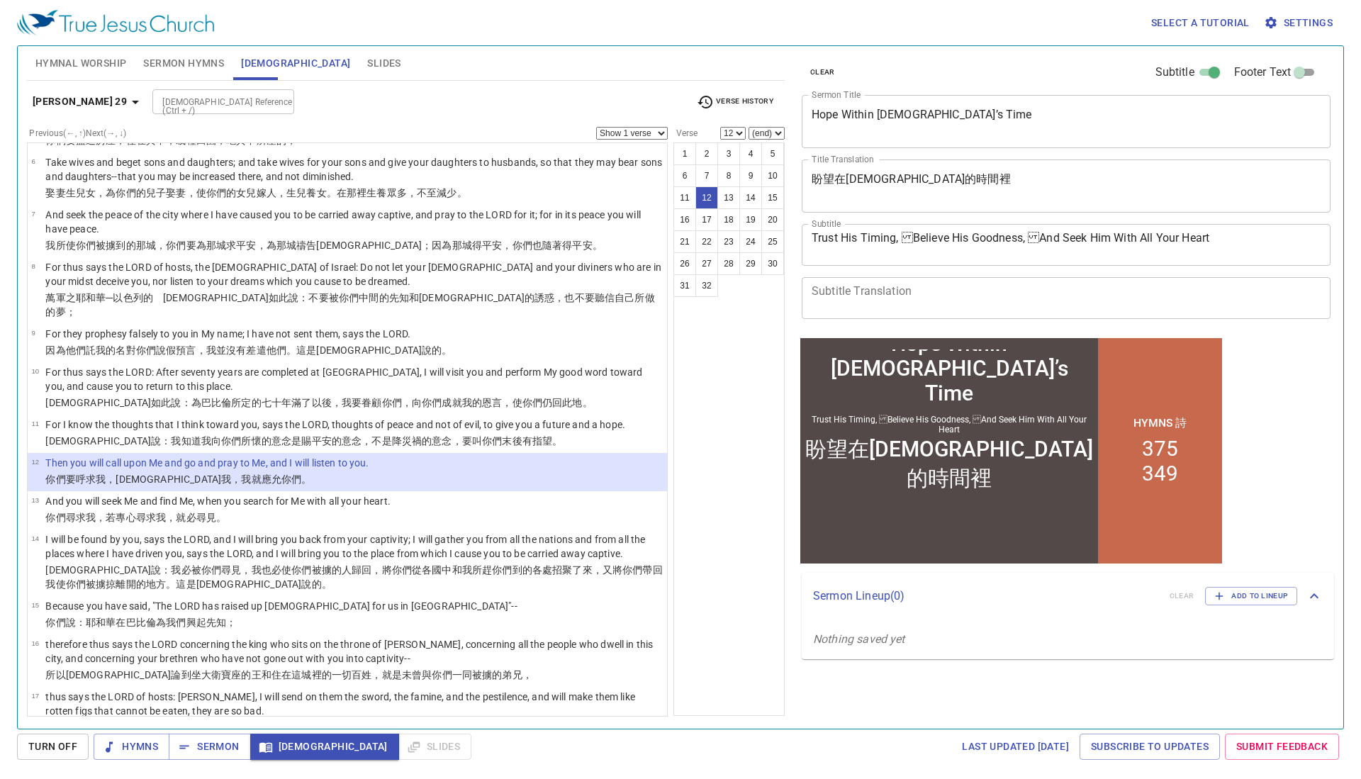
click at [653, 137] on select "Show 1 verse Show 2 verses Show 3 verses Show 4 verses Show 5 verses" at bounding box center [632, 133] width 72 height 13
select select "3"
click at [596, 127] on select "Show 1 verse Show 2 verses Show 3 verses Show 4 verses Show 5 verses" at bounding box center [632, 133] width 72 height 13
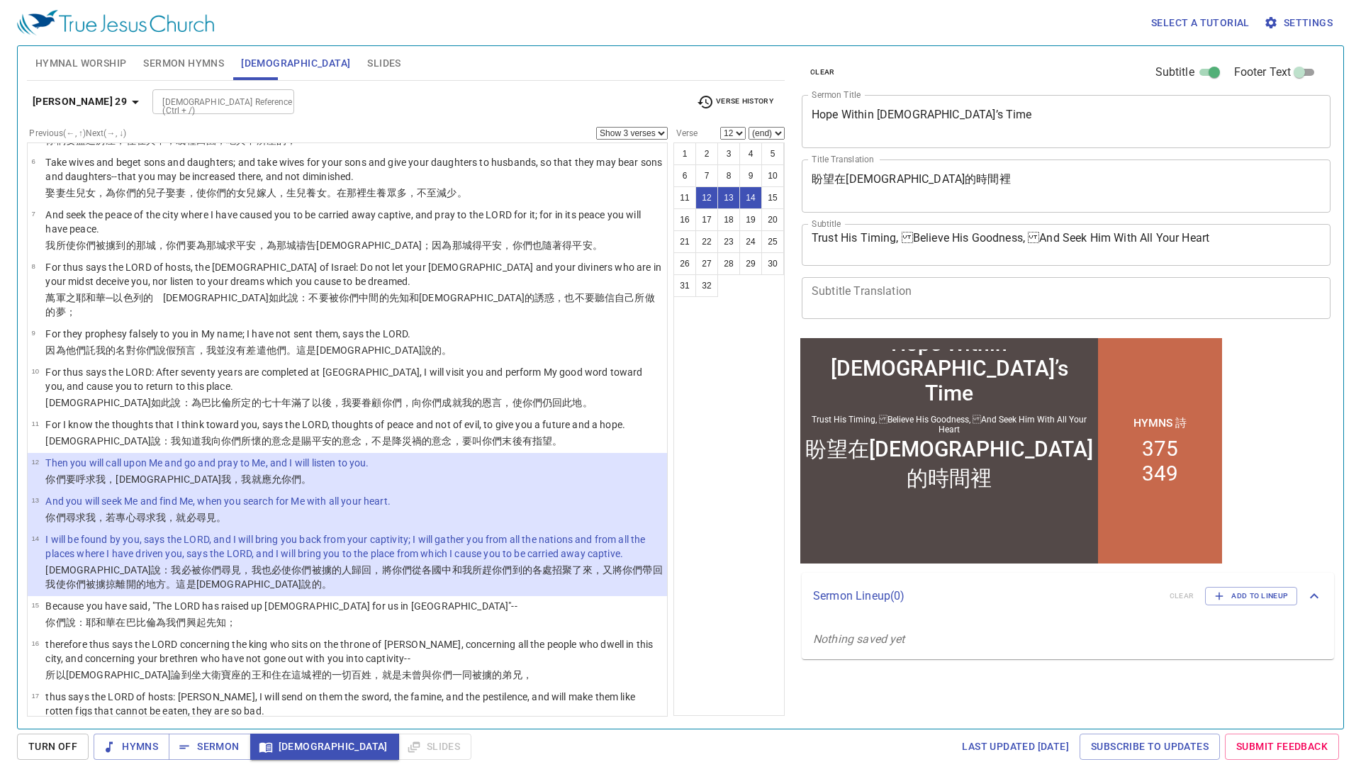
click at [206, 100] on input "Bible Reference (Ctrl + /)" at bounding box center [212, 102] width 110 height 16
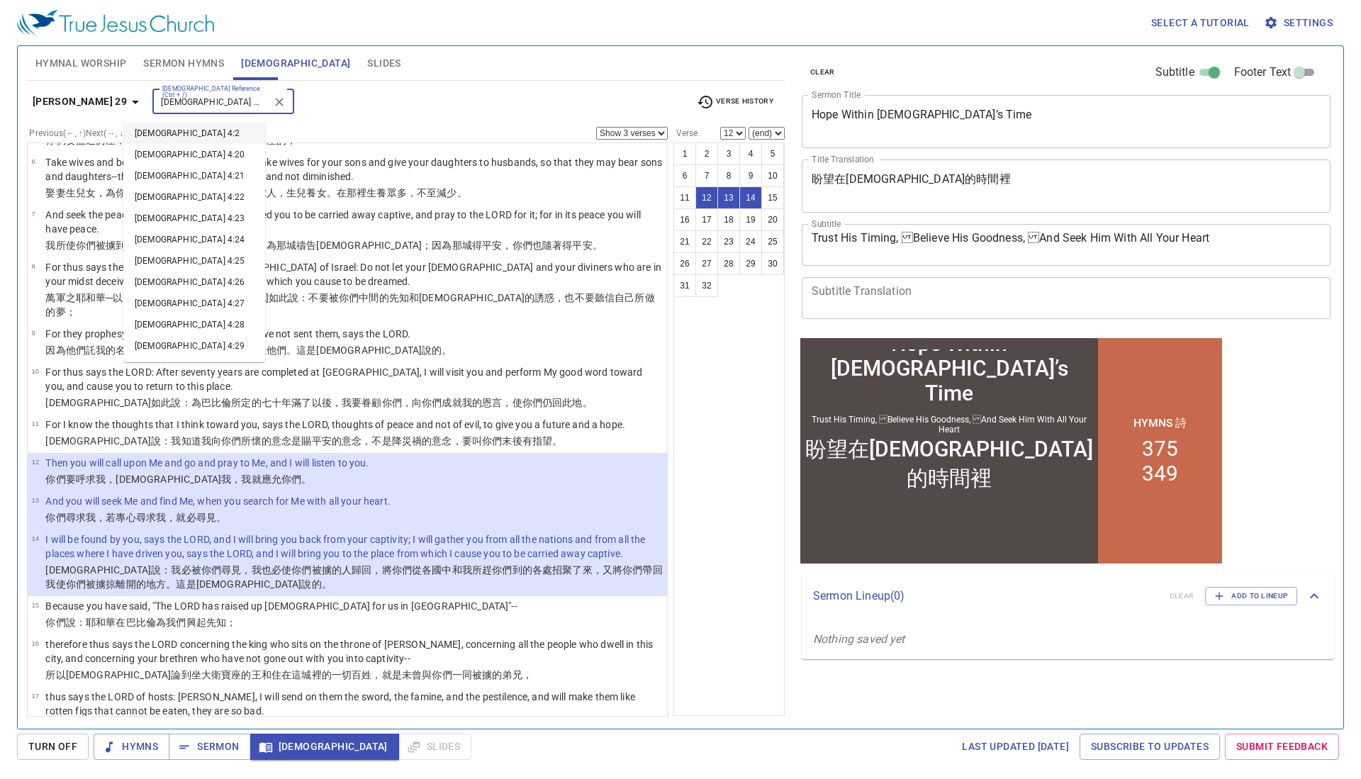
type input "deuteronomy 4:29"
select select "1"
select select "29"
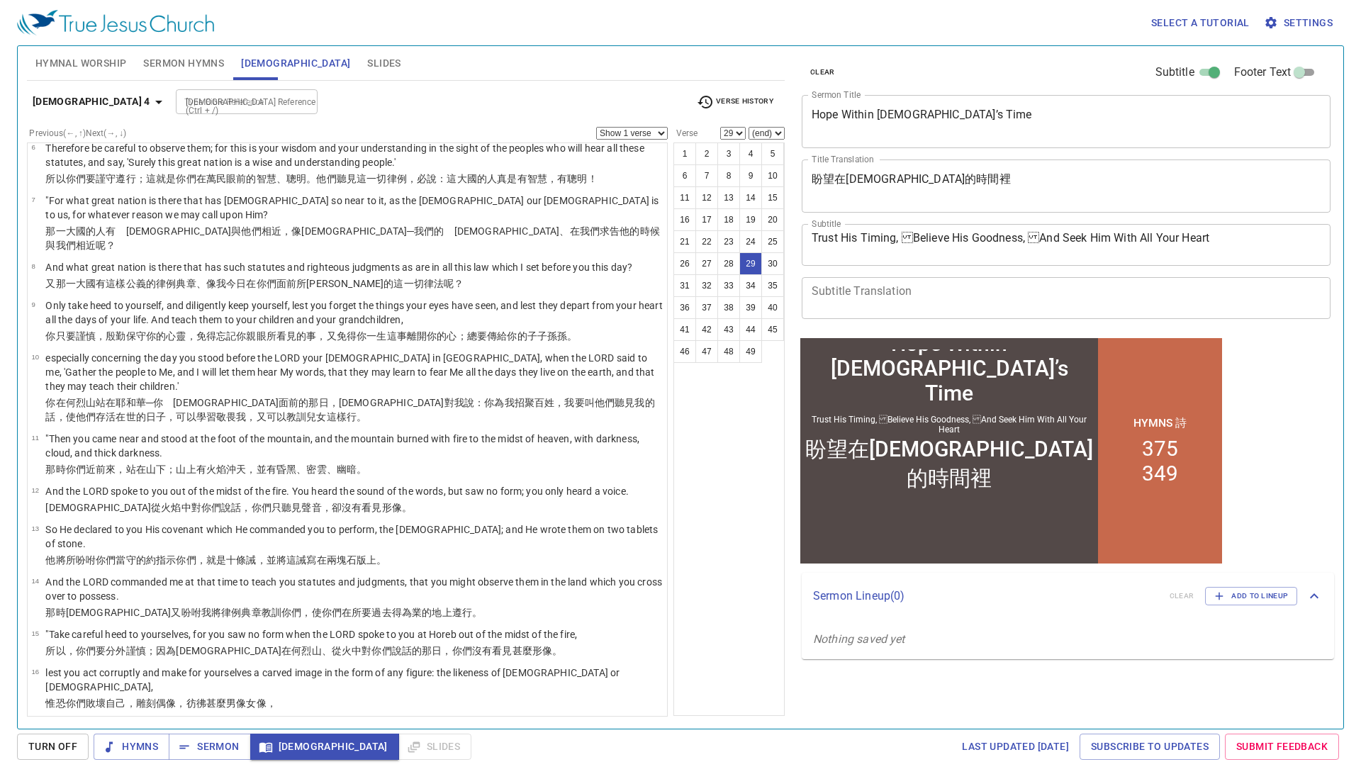
scroll to position [1051, 0]
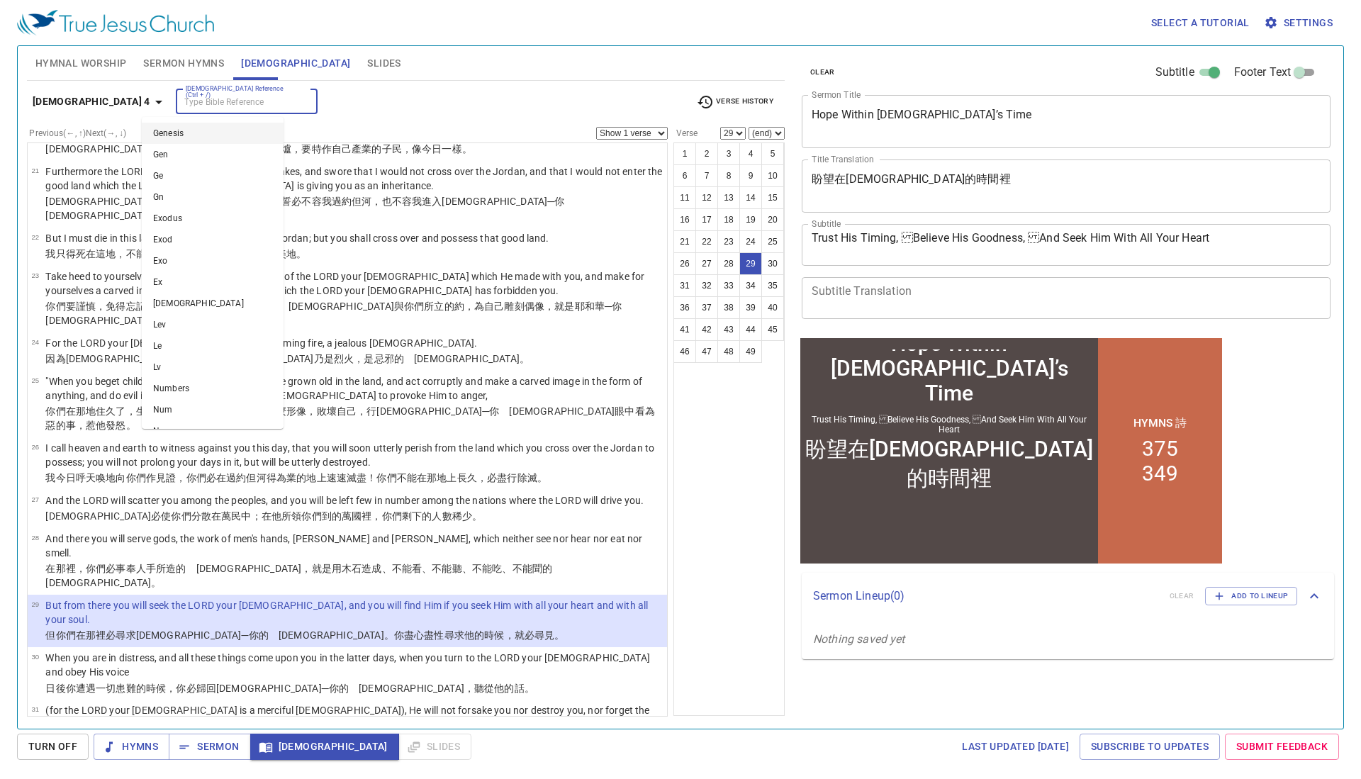
click at [212, 100] on input "Bible Reference (Ctrl + /)" at bounding box center [235, 102] width 110 height 16
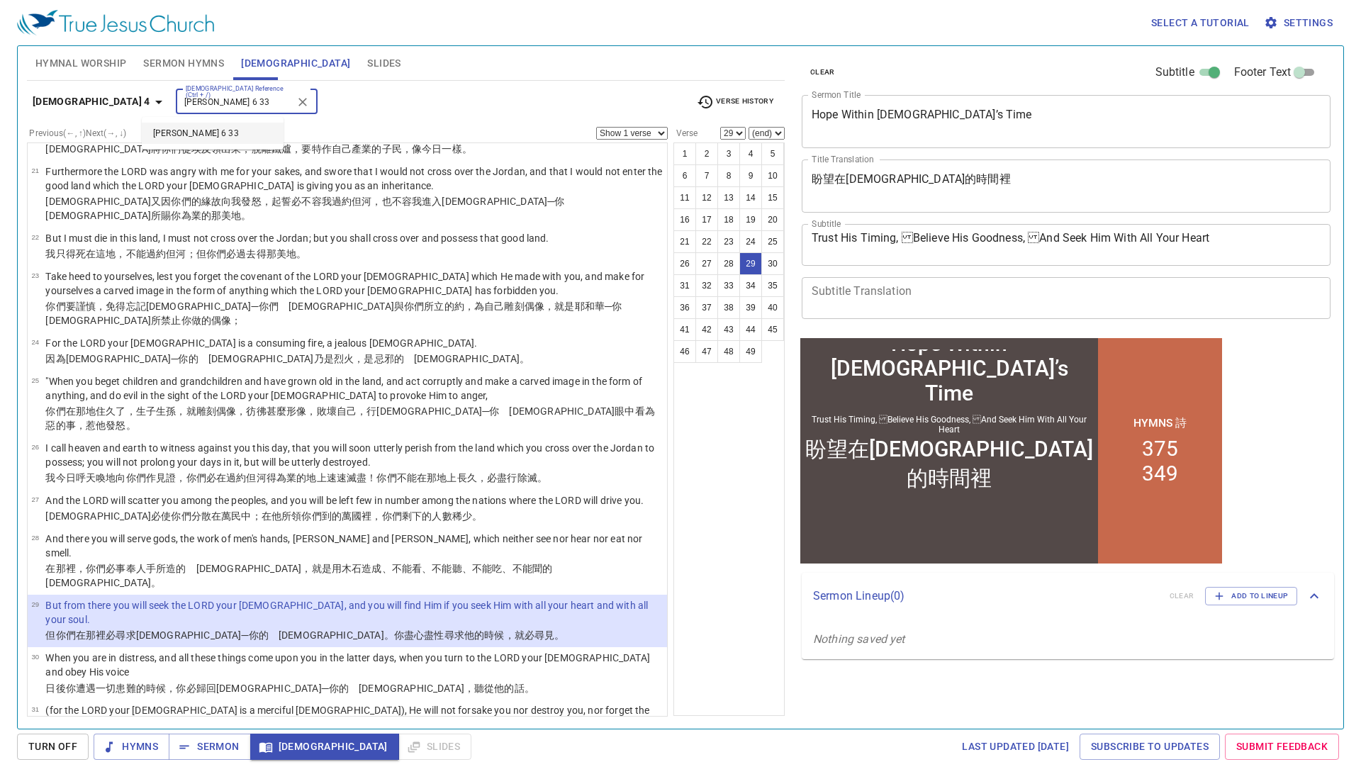
type input "matthew 6 33"
select select "33"
